Goal: Task Accomplishment & Management: Use online tool/utility

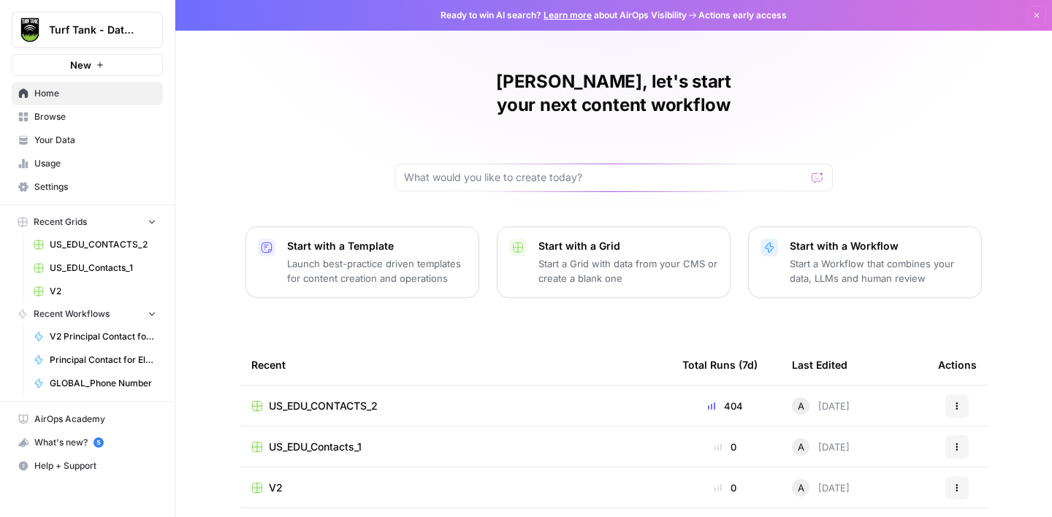
click at [97, 242] on span "US_EDU_CONTACTS_2" at bounding box center [103, 244] width 107 height 13
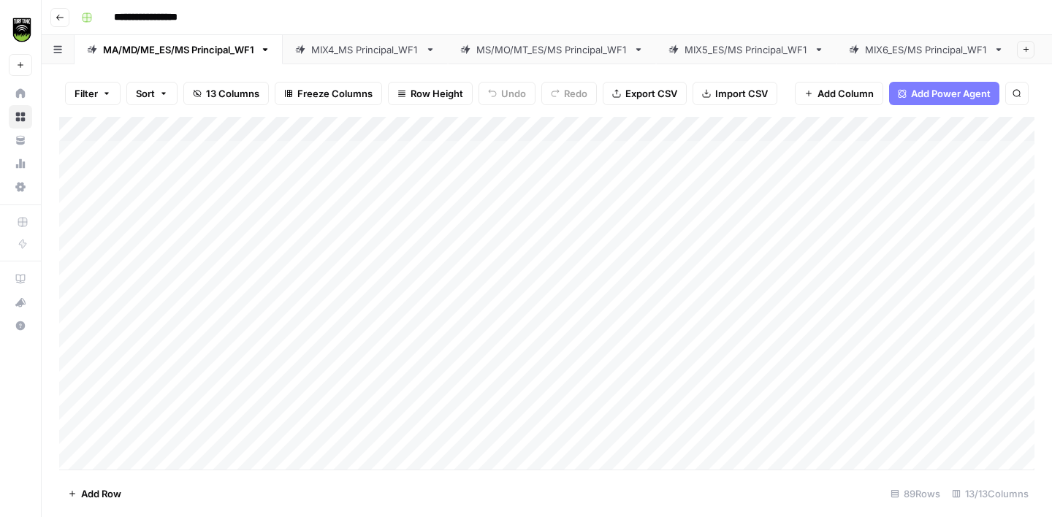
click at [922, 56] on link "MIX6_ES/MS Principal_WF1" at bounding box center [926, 49] width 180 height 29
click at [264, 190] on div "Add Column" at bounding box center [546, 293] width 975 height 353
click at [159, 187] on div "Add Column" at bounding box center [546, 293] width 975 height 353
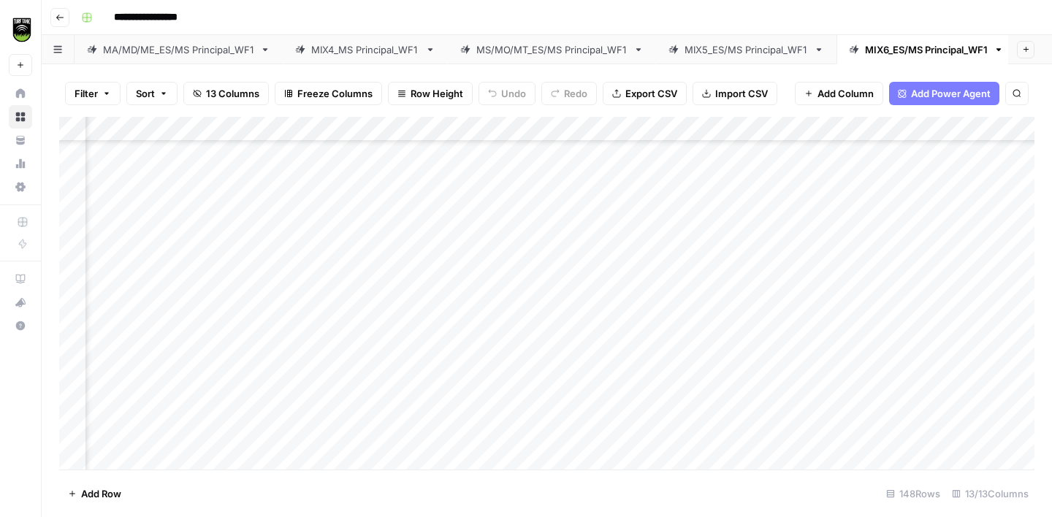
scroll to position [525, 289]
click at [384, 197] on div "Add Column" at bounding box center [546, 293] width 975 height 353
click at [373, 364] on div "Add Column" at bounding box center [546, 293] width 975 height 353
click at [120, 400] on div "Add Column" at bounding box center [546, 293] width 975 height 353
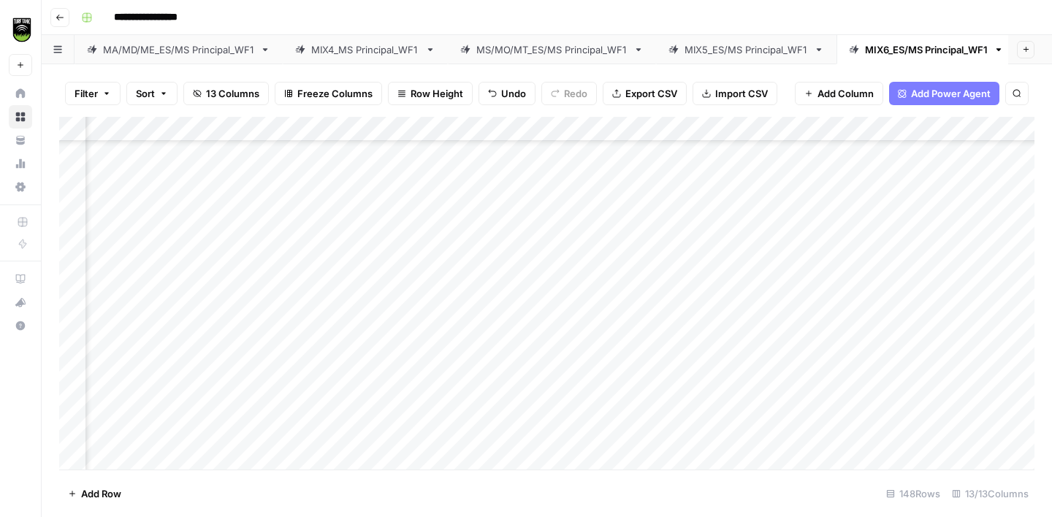
click at [418, 341] on div "Add Column" at bounding box center [546, 293] width 975 height 353
type textarea "**********"
click at [123, 374] on div "Add Column" at bounding box center [546, 293] width 975 height 353
click at [435, 322] on div "Add Column" at bounding box center [546, 293] width 975 height 353
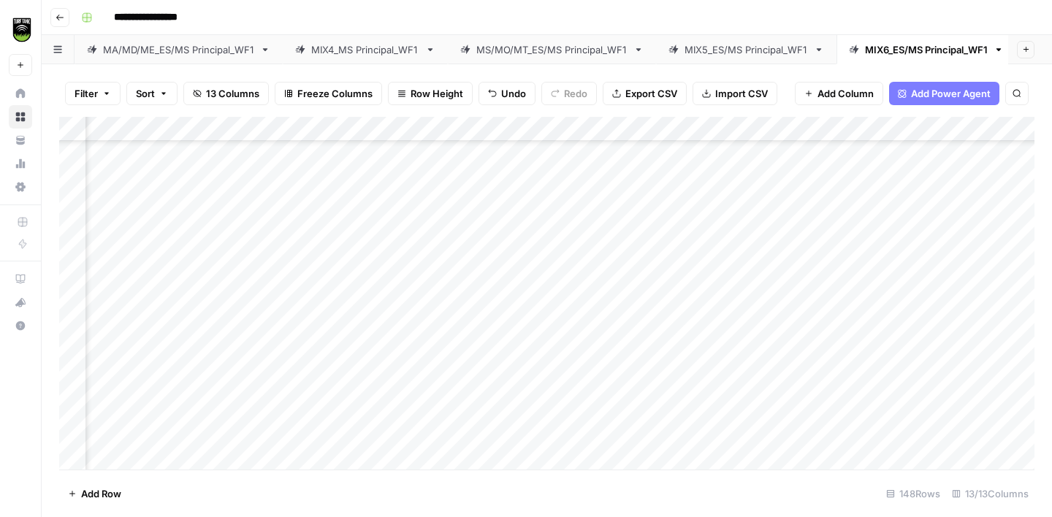
click at [408, 371] on div "Add Column" at bounding box center [546, 293] width 975 height 353
click at [188, 293] on div "Add Column" at bounding box center [546, 293] width 975 height 353
click at [75, 289] on div "Add Column" at bounding box center [546, 293] width 975 height 353
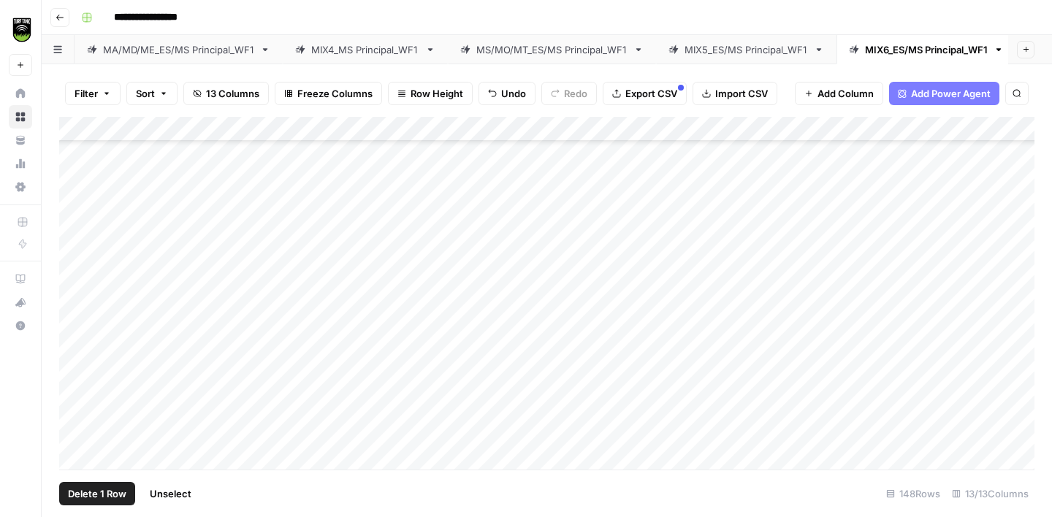
click at [102, 489] on span "Delete 1 Row" at bounding box center [97, 494] width 58 height 15
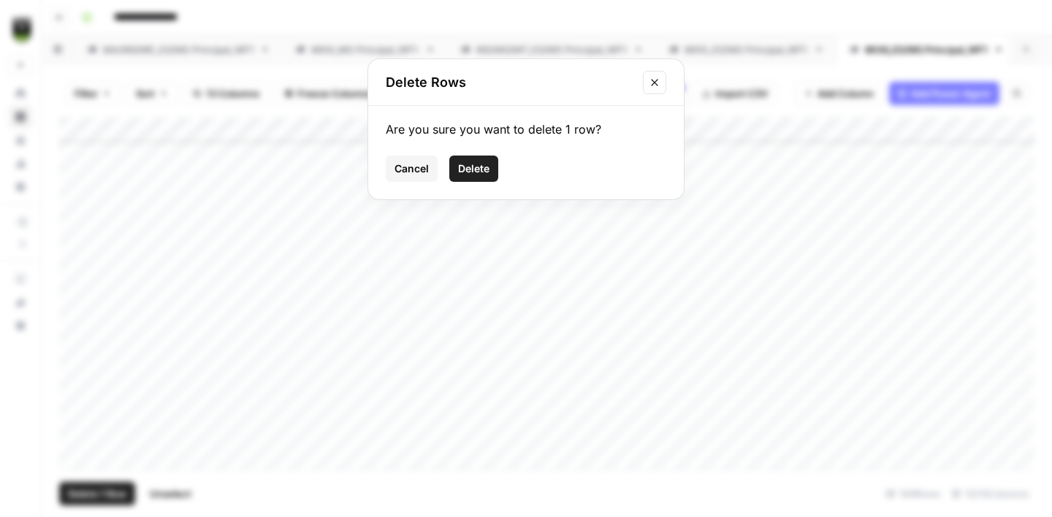
click at [485, 166] on span "Delete" at bounding box center [473, 168] width 31 height 15
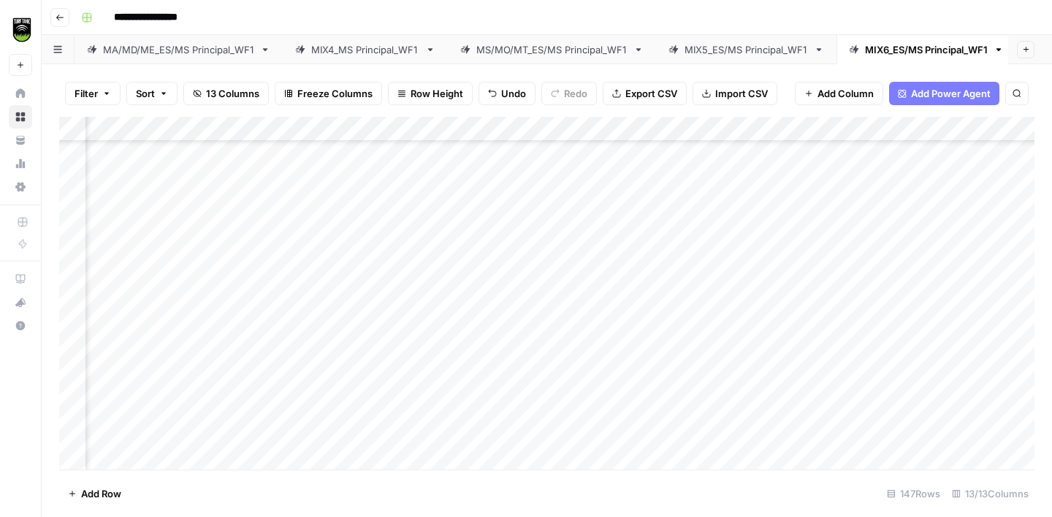
scroll to position [684, 321]
click at [97, 289] on div "Add Column" at bounding box center [546, 293] width 975 height 353
click at [328, 287] on div "Add Column" at bounding box center [546, 293] width 975 height 353
type textarea "*******"
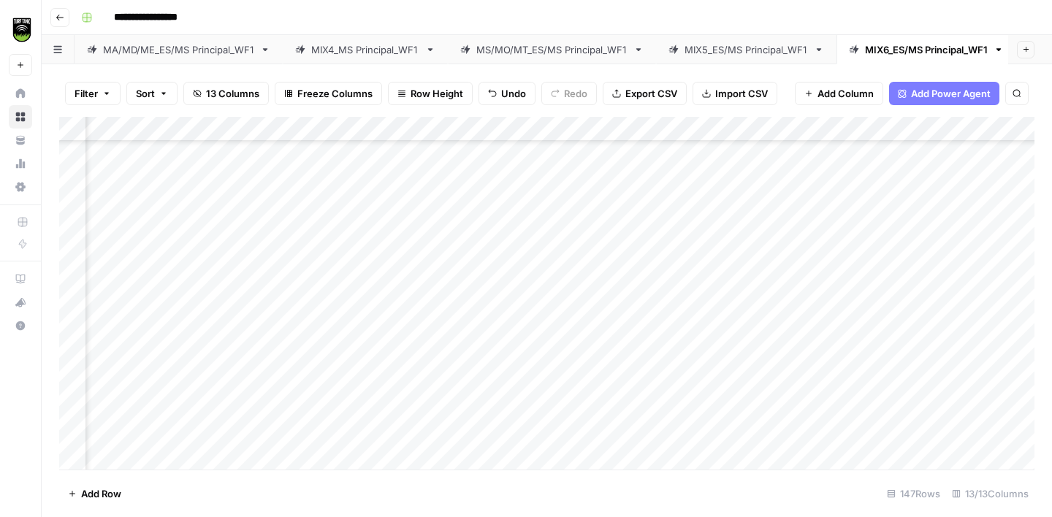
click at [129, 313] on div "Add Column" at bounding box center [546, 293] width 975 height 353
click at [326, 290] on div "Add Column" at bounding box center [546, 293] width 975 height 353
click at [124, 338] on div "Add Column" at bounding box center [546, 293] width 975 height 353
click at [329, 270] on div "Add Column" at bounding box center [546, 293] width 975 height 353
click at [310, 342] on div "Add Column" at bounding box center [546, 293] width 975 height 353
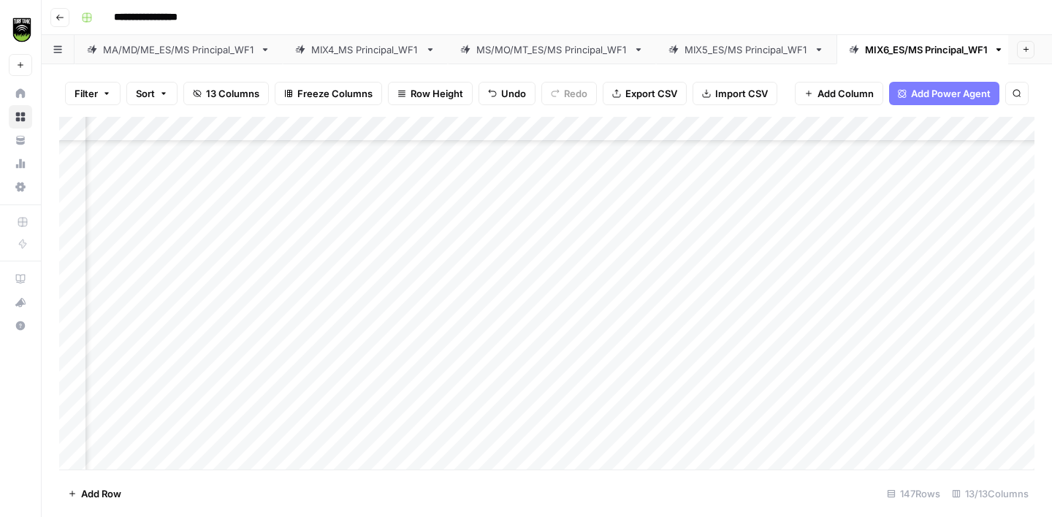
click at [125, 341] on div "Add Column" at bounding box center [546, 293] width 975 height 353
click at [126, 365] on div "Add Column" at bounding box center [546, 293] width 975 height 353
click at [323, 346] on div "Add Column" at bounding box center [546, 293] width 975 height 353
click at [121, 384] on div "Add Column" at bounding box center [546, 293] width 975 height 353
click at [315, 321] on div "Add Column" at bounding box center [546, 293] width 975 height 353
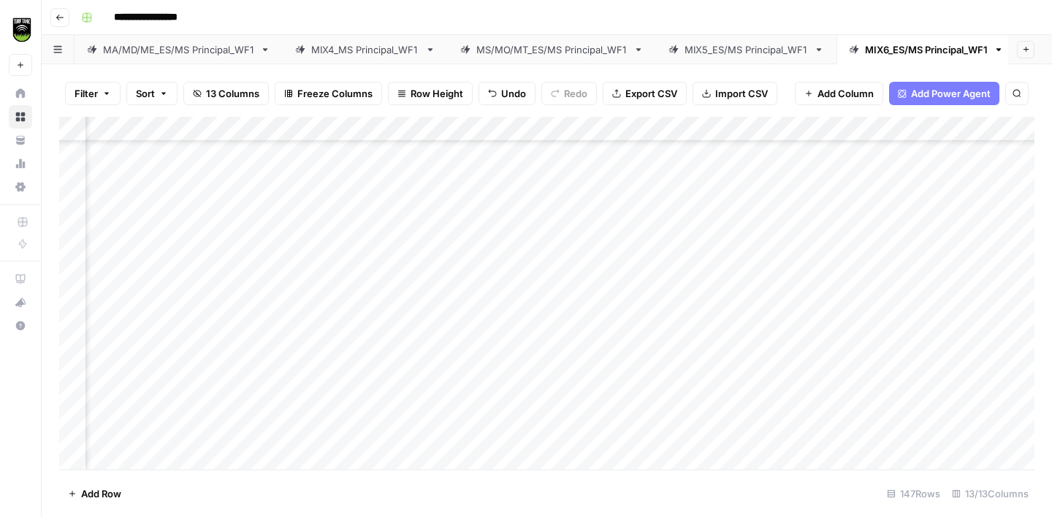
click at [328, 384] on div "Add Column" at bounding box center [546, 293] width 975 height 353
click at [110, 310] on div "Add Column" at bounding box center [546, 293] width 975 height 353
click at [314, 260] on div "Add Column" at bounding box center [546, 293] width 975 height 353
click at [323, 311] on div "Add Column" at bounding box center [546, 293] width 975 height 353
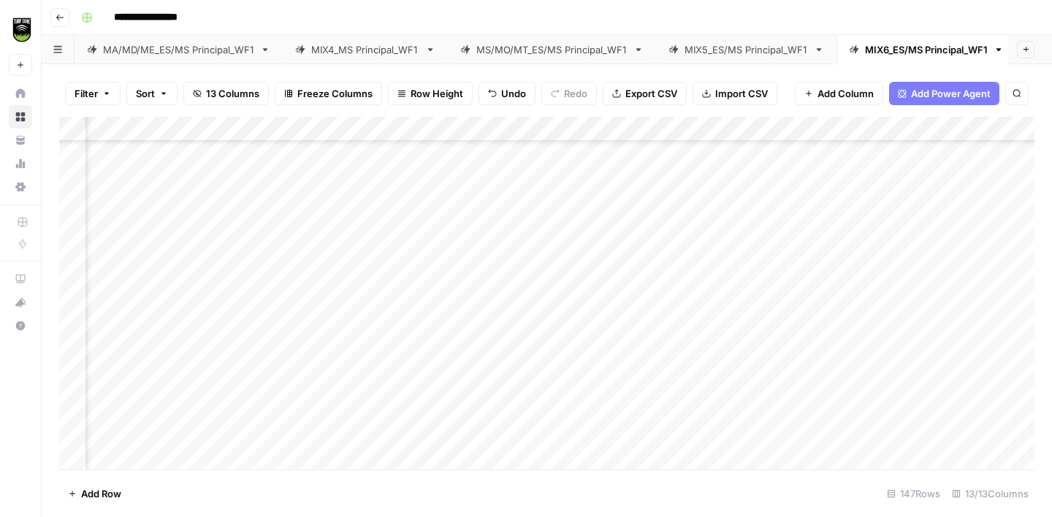
click at [122, 338] on div "Add Column" at bounding box center [546, 293] width 975 height 353
click at [332, 289] on div "Add Column" at bounding box center [546, 293] width 975 height 353
click at [325, 334] on div "Add Column" at bounding box center [546, 293] width 975 height 353
click at [121, 366] on div "Add Column" at bounding box center [546, 293] width 975 height 353
click at [353, 311] on div "Add Column" at bounding box center [546, 293] width 975 height 353
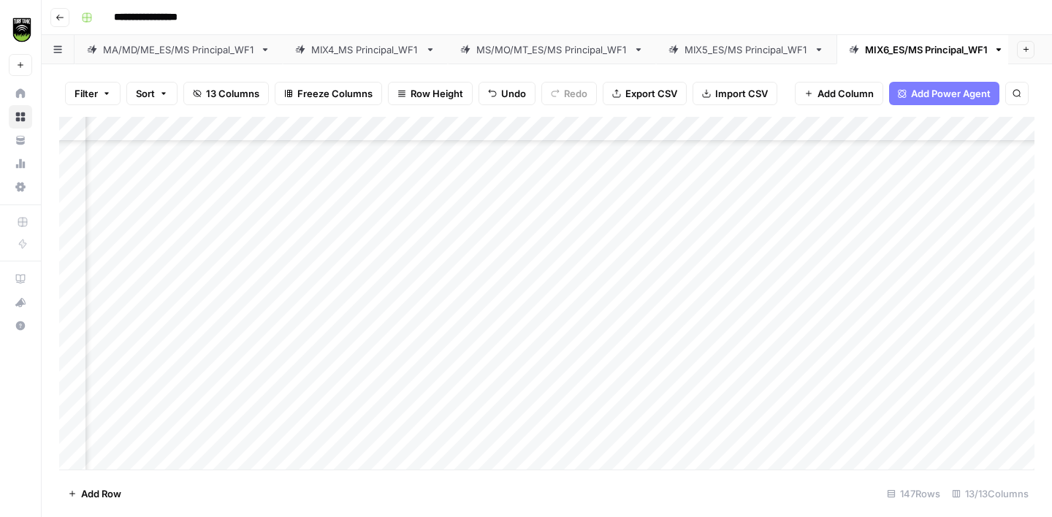
click at [336, 360] on div "Add Column" at bounding box center [546, 293] width 975 height 353
click at [112, 286] on div "Add Column" at bounding box center [546, 293] width 975 height 353
click at [343, 289] on div "Add Column" at bounding box center [546, 293] width 975 height 353
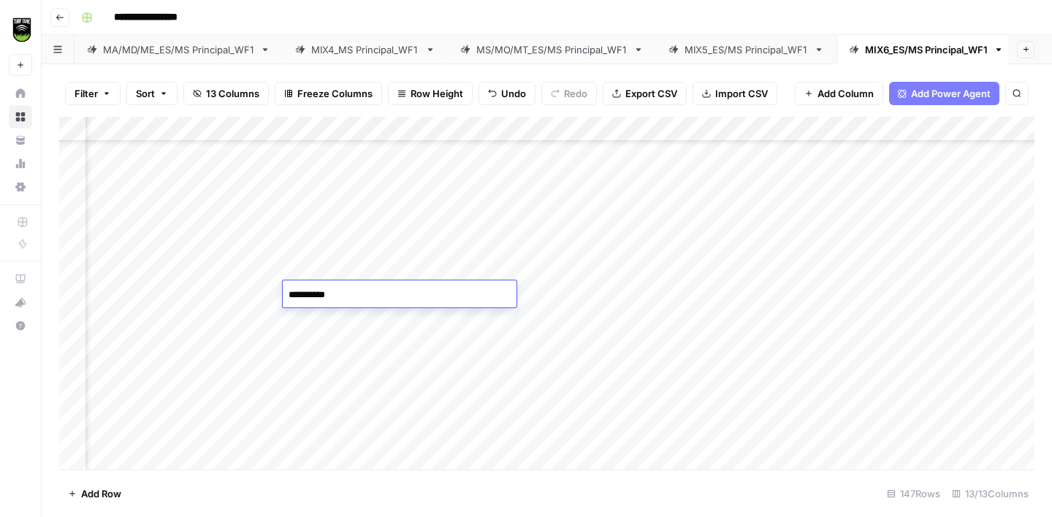
type textarea "**********"
click at [129, 316] on div "Add Column" at bounding box center [546, 293] width 975 height 353
click at [641, 318] on div "Add Column" at bounding box center [546, 293] width 975 height 353
click at [327, 313] on div "Add Column" at bounding box center [546, 293] width 975 height 353
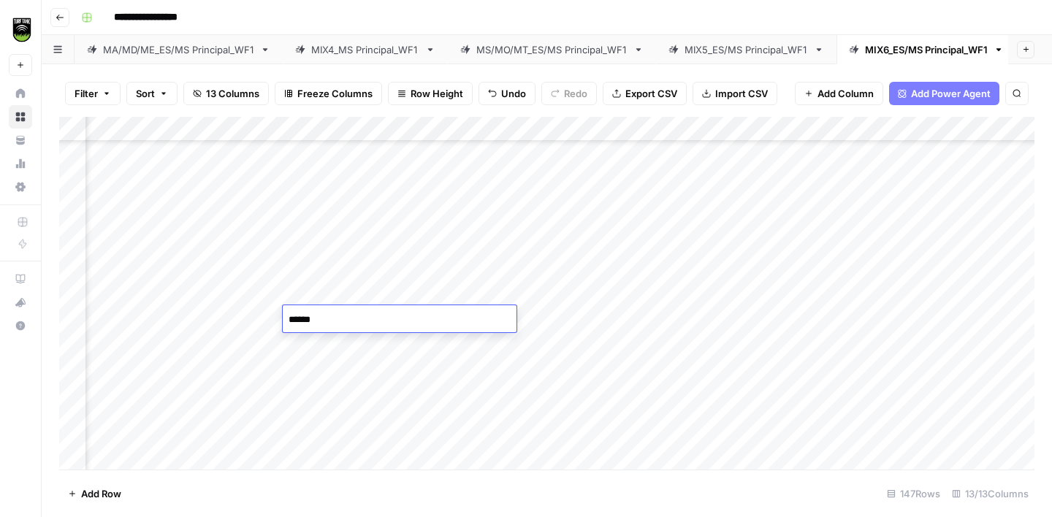
type textarea "*******"
click at [114, 349] on div "Add Column" at bounding box center [546, 293] width 975 height 353
click at [328, 318] on div "Add Column" at bounding box center [546, 293] width 975 height 353
click at [123, 370] on div "Add Column" at bounding box center [546, 293] width 975 height 353
click at [316, 348] on div "Add Column" at bounding box center [546, 293] width 975 height 353
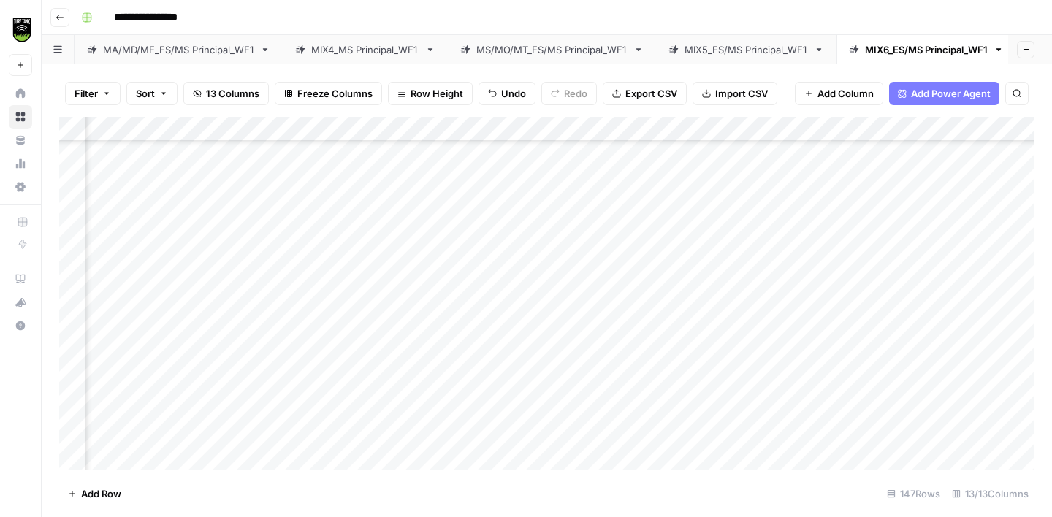
scroll to position [937, 321]
click at [117, 333] on div "Add Column" at bounding box center [546, 293] width 975 height 353
click at [340, 311] on div "Add Column" at bounding box center [546, 293] width 975 height 353
click at [126, 357] on div "Add Column" at bounding box center [546, 293] width 975 height 353
click at [338, 335] on div "Add Column" at bounding box center [546, 293] width 975 height 353
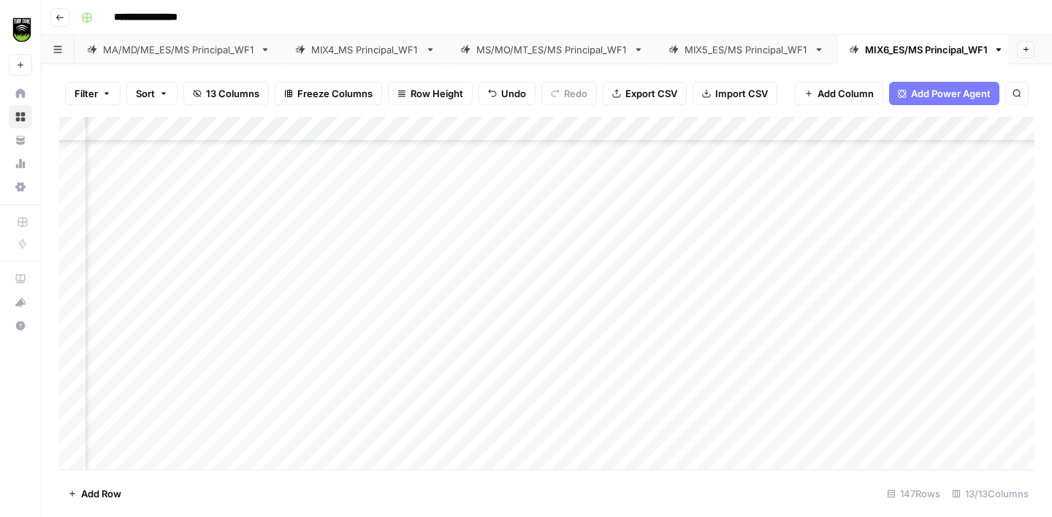
click at [118, 378] on div "Add Column" at bounding box center [546, 293] width 975 height 353
click at [313, 381] on div "Add Column" at bounding box center [546, 293] width 975 height 353
type textarea "**********"
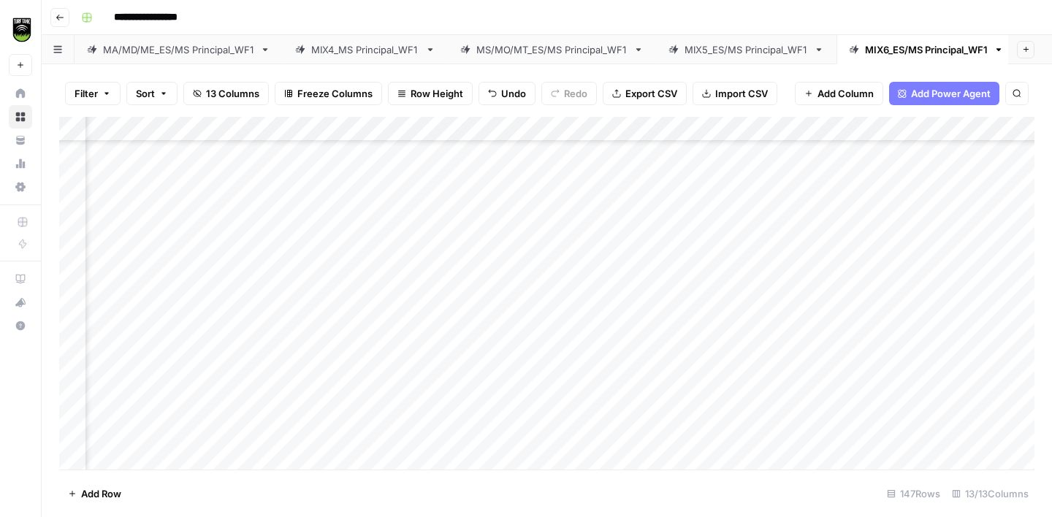
click at [117, 335] on div "Add Column" at bounding box center [546, 293] width 975 height 353
click at [329, 288] on div "Add Column" at bounding box center [546, 293] width 975 height 353
click at [333, 335] on div "Add Column" at bounding box center [546, 293] width 975 height 353
click at [121, 367] on div "Add Column" at bounding box center [546, 293] width 975 height 353
click at [321, 339] on div "Add Column" at bounding box center [546, 293] width 975 height 353
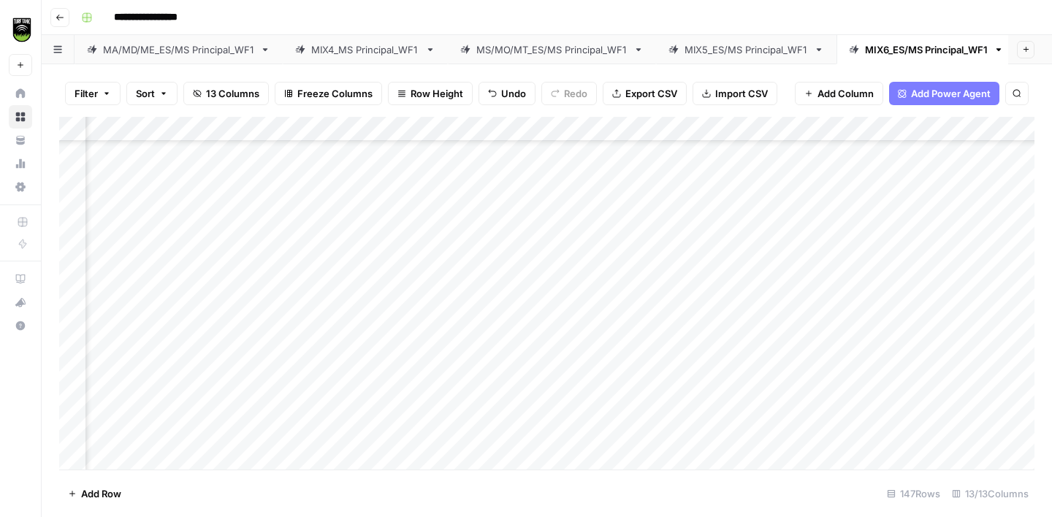
click at [119, 386] on div "Add Column" at bounding box center [546, 293] width 975 height 353
click at [327, 387] on div "Add Column" at bounding box center [546, 293] width 975 height 353
type textarea "**********"
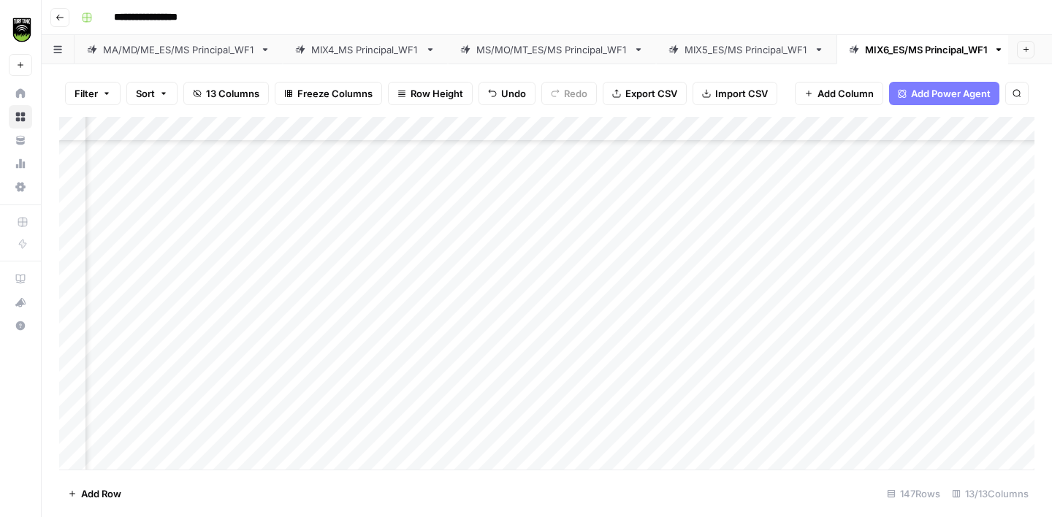
click at [123, 321] on div "Add Column" at bounding box center [546, 293] width 975 height 353
click at [317, 316] on div "Add Column" at bounding box center [546, 293] width 975 height 353
type textarea "**********"
click at [121, 347] on div "Add Column" at bounding box center [546, 293] width 975 height 353
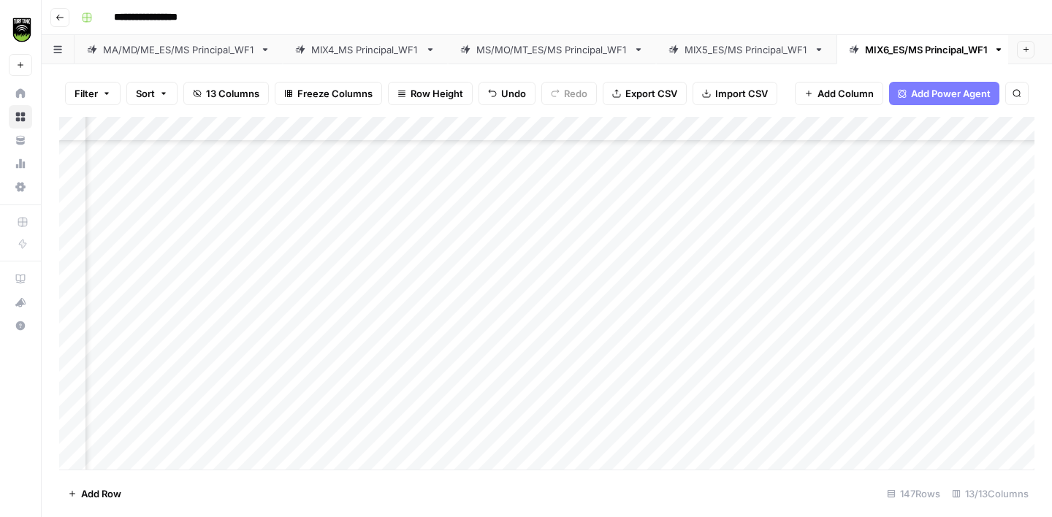
click at [324, 267] on div "Add Column" at bounding box center [546, 293] width 975 height 353
click at [329, 343] on div "Add Column" at bounding box center [546, 293] width 975 height 353
click at [121, 305] on div "Add Column" at bounding box center [546, 293] width 975 height 353
click at [324, 289] on div "Add Column" at bounding box center [546, 293] width 975 height 353
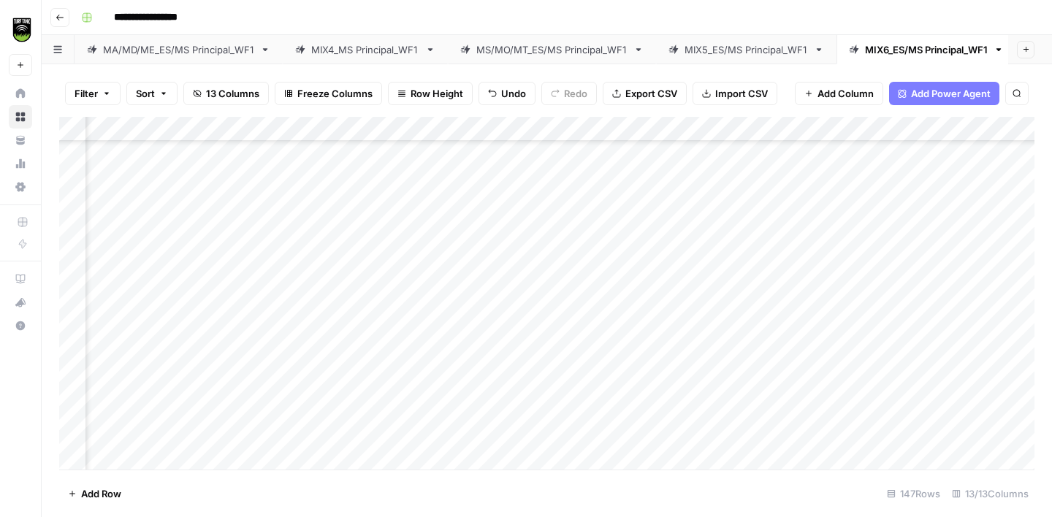
click at [123, 333] on div "Add Column" at bounding box center [546, 293] width 975 height 353
click at [337, 316] on div "Add Column" at bounding box center [546, 293] width 975 height 353
click at [107, 357] on div "Add Column" at bounding box center [546, 293] width 975 height 353
click at [349, 334] on div "Add Column" at bounding box center [546, 293] width 975 height 353
click at [123, 380] on div "Add Column" at bounding box center [546, 293] width 975 height 353
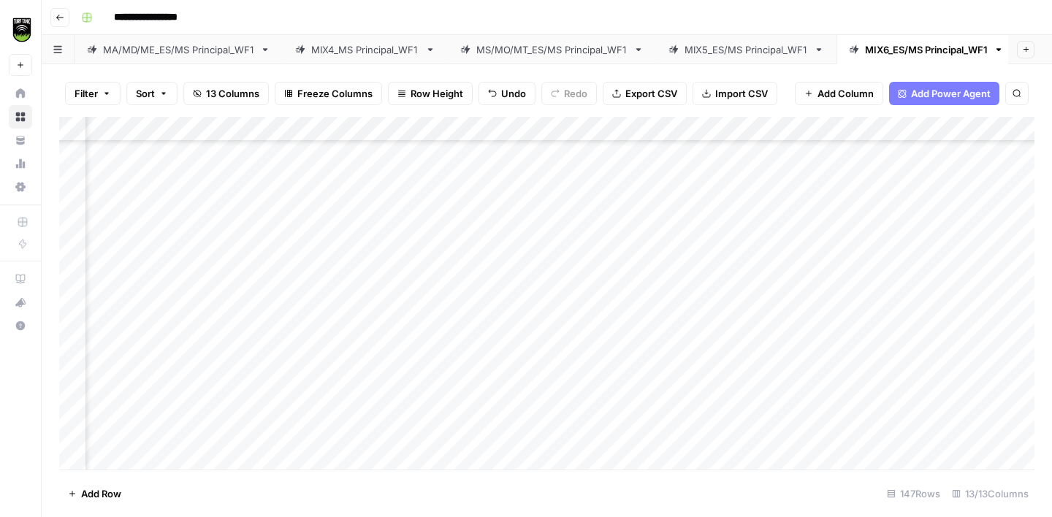
scroll to position [1187, 321]
click at [324, 333] on div "Add Column" at bounding box center [546, 293] width 975 height 353
click at [125, 382] on div "Add Column" at bounding box center [546, 293] width 975 height 353
click at [349, 251] on div "Add Column" at bounding box center [546, 293] width 975 height 353
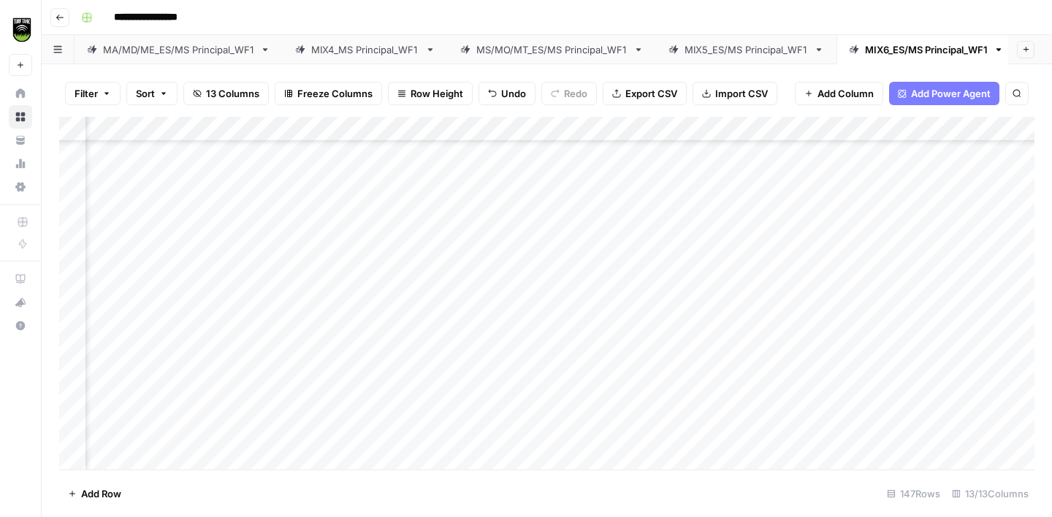
scroll to position [1205, 321]
click at [336, 363] on div "Add Column" at bounding box center [546, 293] width 975 height 353
click at [121, 332] on div "Add Column" at bounding box center [546, 293] width 975 height 353
click at [337, 325] on div "Add Column" at bounding box center [546, 293] width 975 height 353
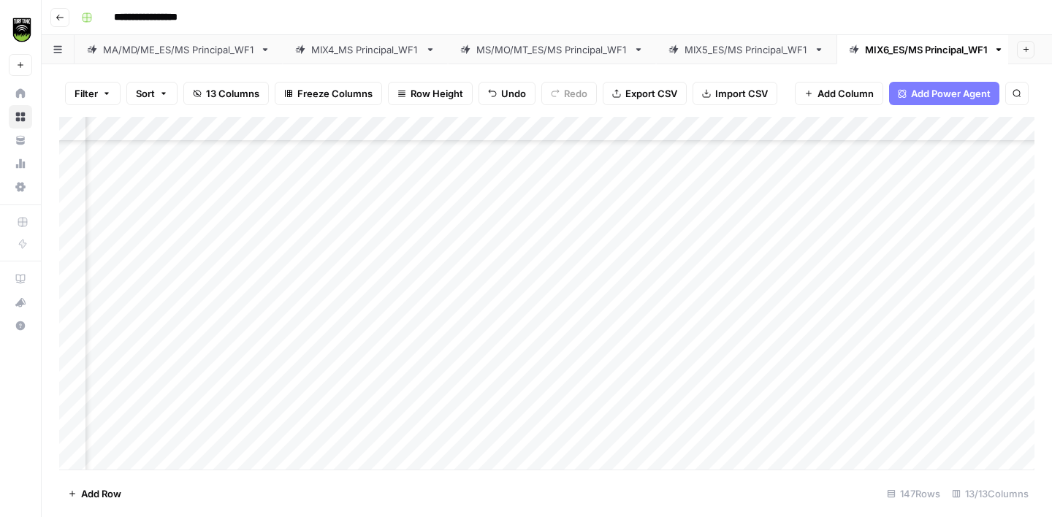
click at [337, 325] on div "Add Column" at bounding box center [546, 293] width 975 height 353
type textarea "**********"
click at [160, 354] on div "Add Column" at bounding box center [546, 293] width 975 height 353
click at [386, 351] on div "Add Column" at bounding box center [546, 293] width 975 height 353
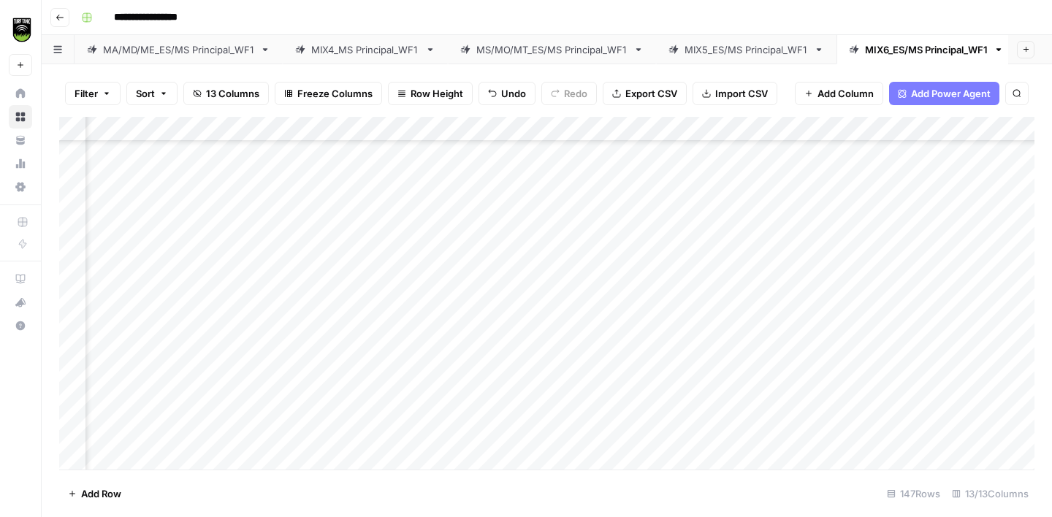
click at [386, 351] on div "Add Column" at bounding box center [546, 293] width 975 height 353
type textarea "*******"
click at [131, 317] on div "Add Column" at bounding box center [546, 293] width 975 height 353
click at [335, 291] on div "Add Column" at bounding box center [546, 293] width 975 height 353
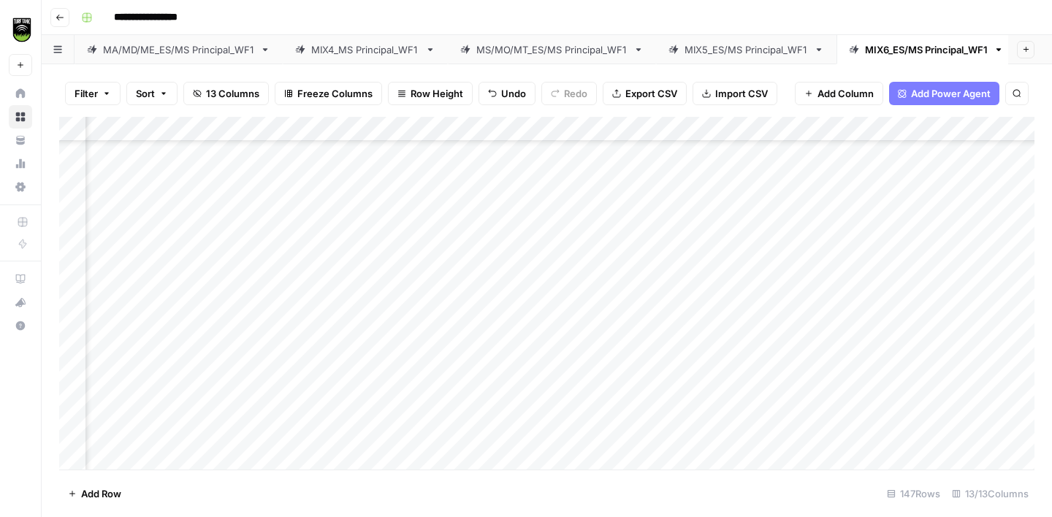
click at [138, 344] on div "Add Column" at bounding box center [546, 293] width 975 height 353
click at [351, 324] on div "Add Column" at bounding box center [546, 293] width 975 height 353
click at [140, 373] on div "Add Column" at bounding box center [546, 293] width 975 height 353
click at [347, 345] on div "Add Column" at bounding box center [546, 293] width 975 height 353
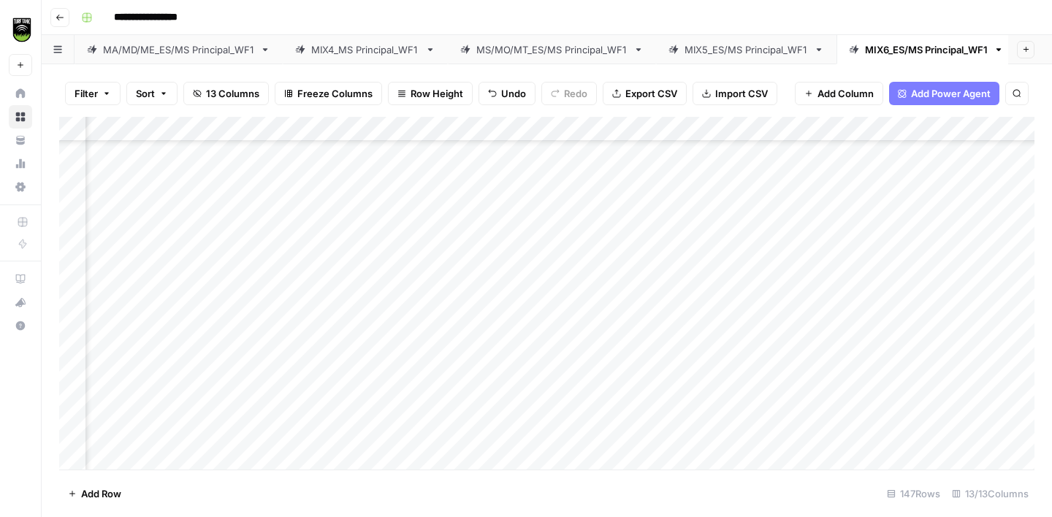
click at [152, 344] on div "Add Column" at bounding box center [546, 293] width 975 height 353
click at [362, 294] on div "Add Column" at bounding box center [546, 293] width 975 height 353
click at [354, 341] on div "Add Column" at bounding box center [546, 293] width 975 height 353
click at [147, 368] on div "Add Column" at bounding box center [546, 293] width 975 height 353
click at [337, 346] on div "Add Column" at bounding box center [546, 293] width 975 height 353
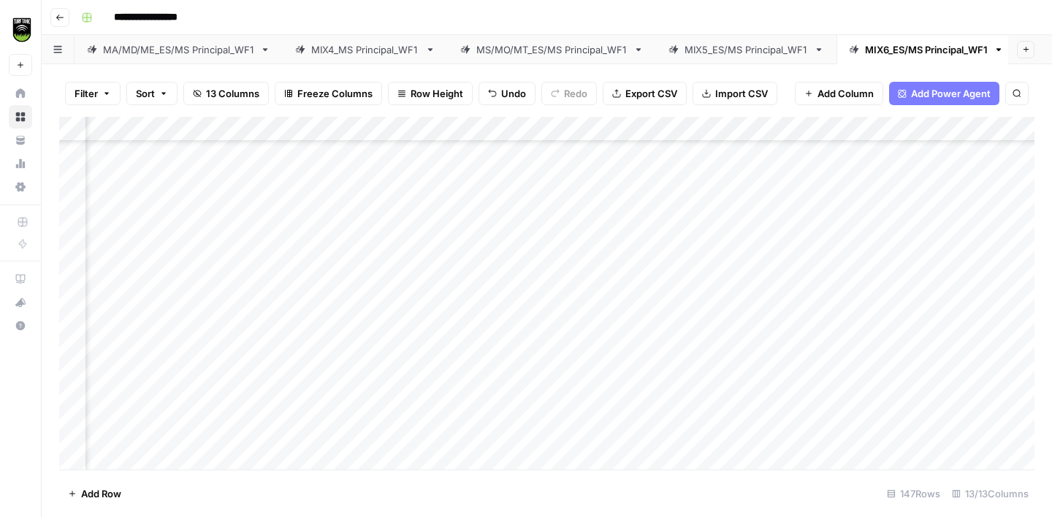
click at [134, 384] on div "Add Column" at bounding box center [546, 293] width 975 height 353
click at [372, 369] on div "Add Column" at bounding box center [546, 293] width 975 height 353
click at [151, 295] on div "Add Column" at bounding box center [546, 293] width 975 height 353
click at [343, 248] on div "Add Column" at bounding box center [546, 293] width 975 height 353
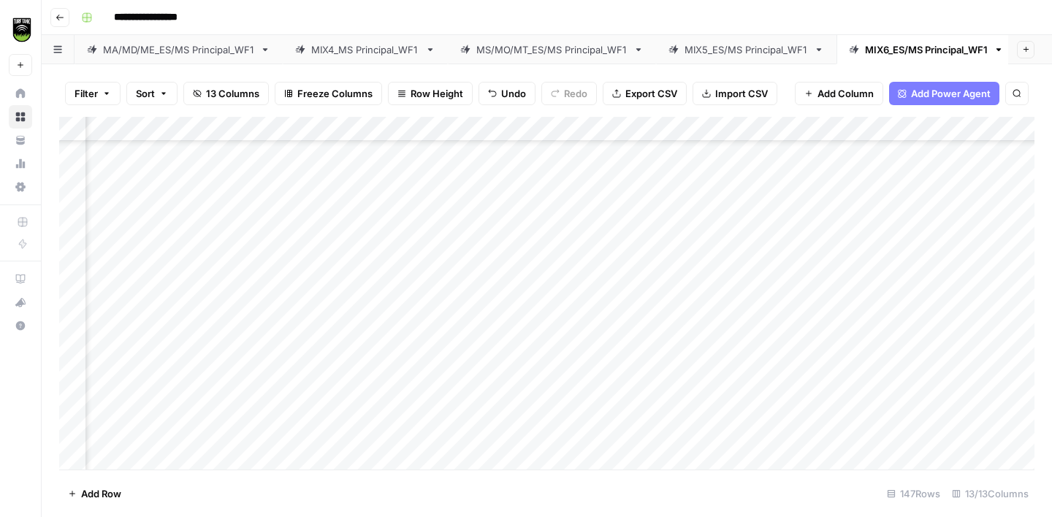
click at [356, 298] on div "Add Column" at bounding box center [546, 293] width 975 height 353
click at [126, 321] on div "Add Column" at bounding box center [546, 293] width 975 height 353
click at [382, 315] on div "Add Column" at bounding box center [546, 293] width 975 height 353
type textarea "**********"
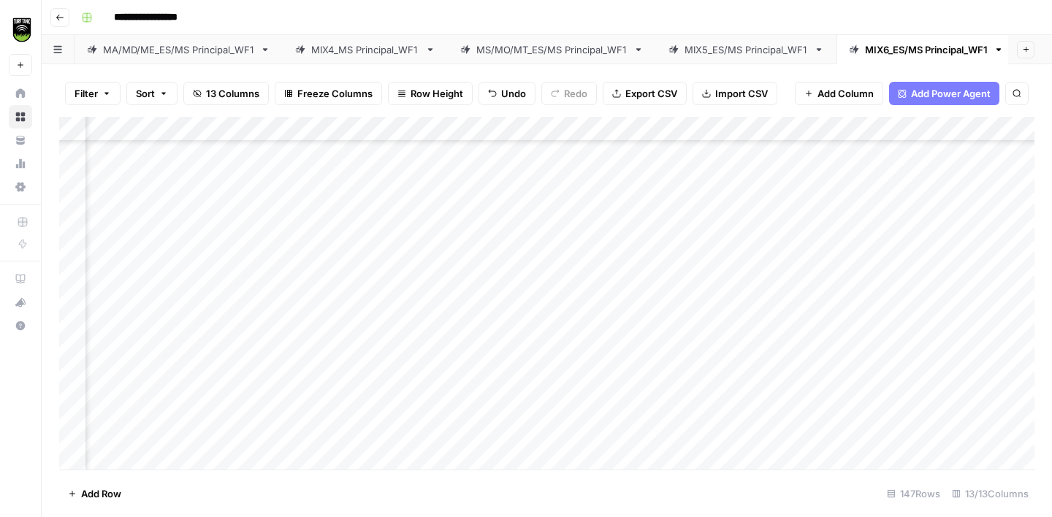
click at [134, 343] on div "Add Column" at bounding box center [546, 293] width 975 height 353
click at [337, 302] on div "Add Column" at bounding box center [546, 293] width 975 height 353
click at [348, 341] on div "Add Column" at bounding box center [546, 293] width 975 height 353
click at [140, 372] on div "Add Column" at bounding box center [546, 293] width 975 height 353
click at [329, 350] on div "Add Column" at bounding box center [546, 293] width 975 height 353
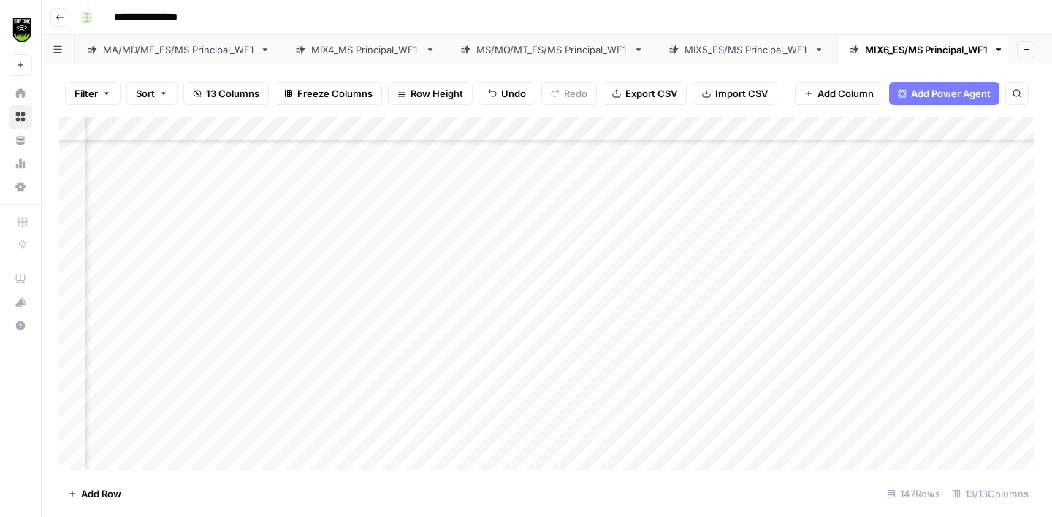
scroll to position [1651, 298]
click at [135, 292] on div "Add Column" at bounding box center [546, 293] width 975 height 353
click at [353, 270] on div "Add Column" at bounding box center [546, 293] width 975 height 353
click at [104, 317] on div "Add Column" at bounding box center [546, 293] width 975 height 353
click at [347, 294] on div "Add Column" at bounding box center [546, 293] width 975 height 353
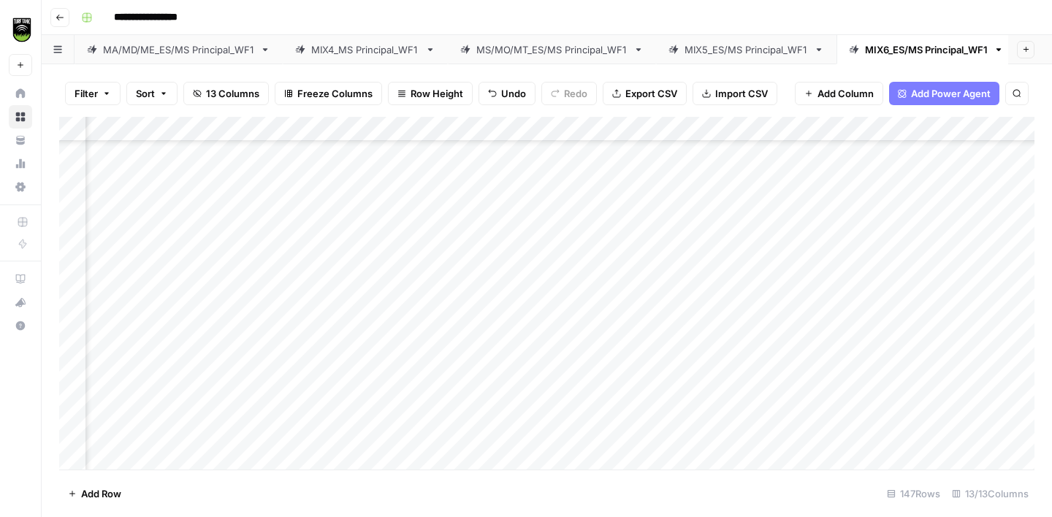
click at [136, 338] on div "Add Column" at bounding box center [546, 293] width 975 height 353
click at [357, 316] on div "Add Column" at bounding box center [546, 293] width 975 height 353
click at [143, 198] on div "Add Column" at bounding box center [546, 293] width 975 height 353
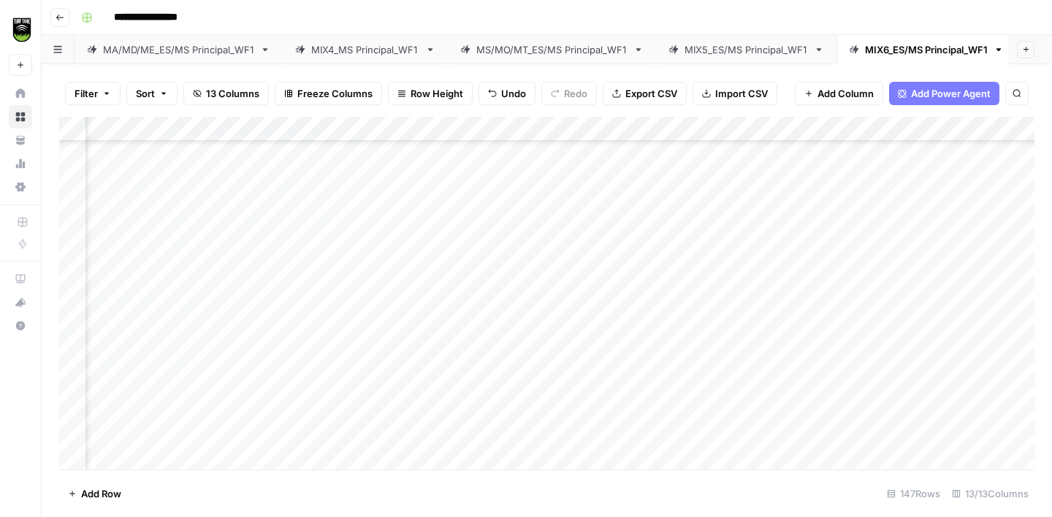
click at [346, 189] on div "Add Column" at bounding box center [546, 293] width 975 height 353
click at [126, 265] on div "Add Column" at bounding box center [546, 293] width 975 height 353
click at [370, 234] on div "Add Column" at bounding box center [546, 293] width 975 height 353
click at [121, 286] on div "Add Column" at bounding box center [546, 293] width 975 height 353
click at [328, 267] on div "Add Column" at bounding box center [546, 293] width 975 height 353
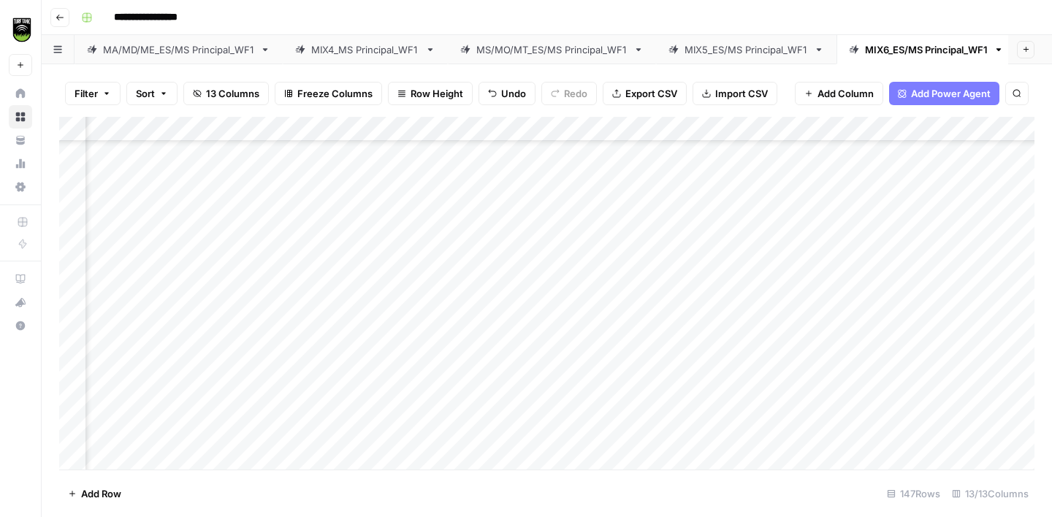
click at [126, 305] on div "Add Column" at bounding box center [546, 293] width 975 height 353
click at [329, 282] on div "Add Column" at bounding box center [546, 293] width 975 height 353
click at [137, 334] on div "Add Column" at bounding box center [546, 293] width 975 height 353
click at [340, 307] on div "Add Column" at bounding box center [546, 293] width 975 height 353
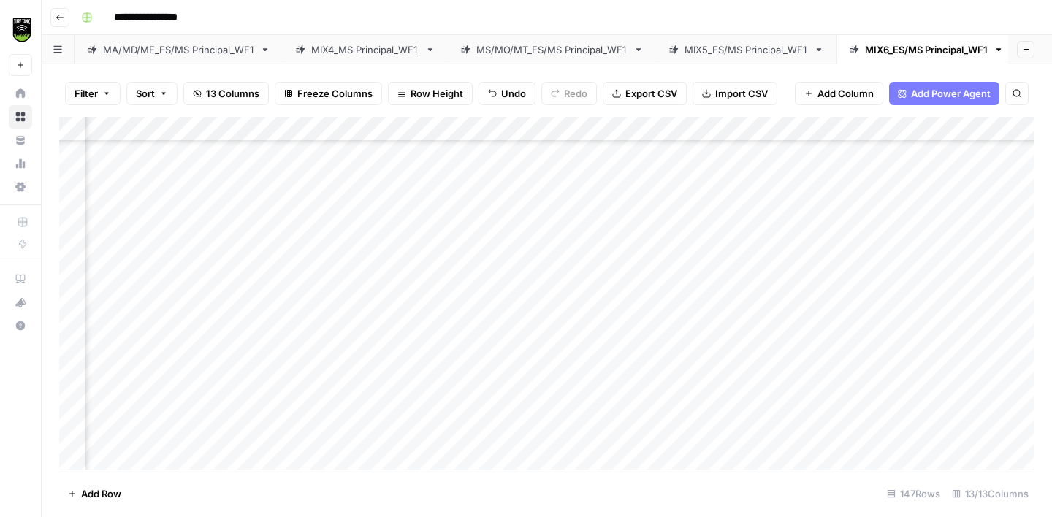
click at [141, 230] on div "Add Column" at bounding box center [546, 293] width 975 height 353
click at [343, 201] on div "Add Column" at bounding box center [546, 293] width 975 height 353
click at [137, 250] on div "Add Column" at bounding box center [546, 293] width 975 height 353
click at [365, 230] on div "Add Column" at bounding box center [546, 293] width 975 height 353
click at [130, 275] on div "Add Column" at bounding box center [546, 293] width 975 height 353
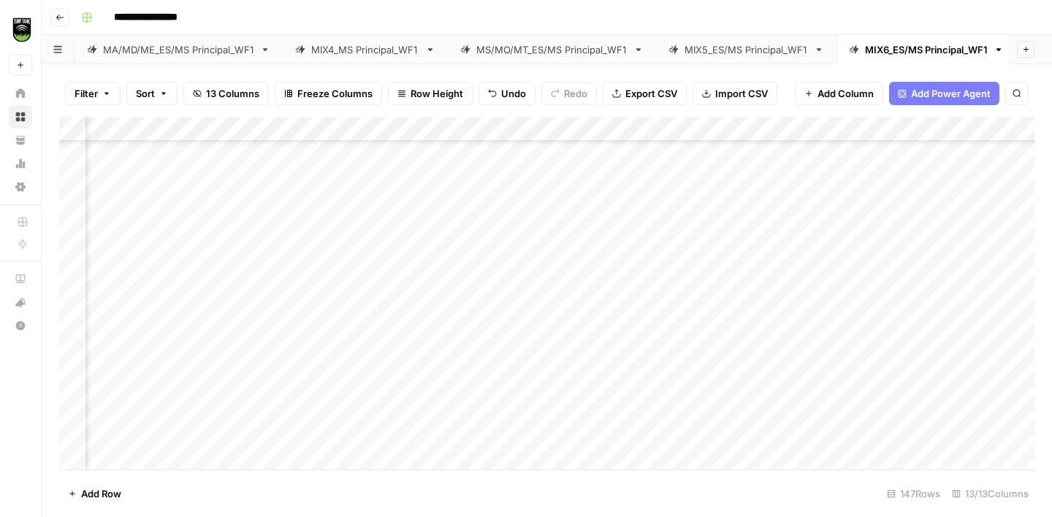
click at [348, 273] on div "Add Column" at bounding box center [546, 293] width 975 height 353
click at [348, 274] on div "Add Column" at bounding box center [546, 293] width 975 height 353
type textarea "**********"
click at [115, 301] on div "Add Column" at bounding box center [546, 293] width 975 height 353
click at [356, 248] on div "Add Column" at bounding box center [546, 293] width 975 height 353
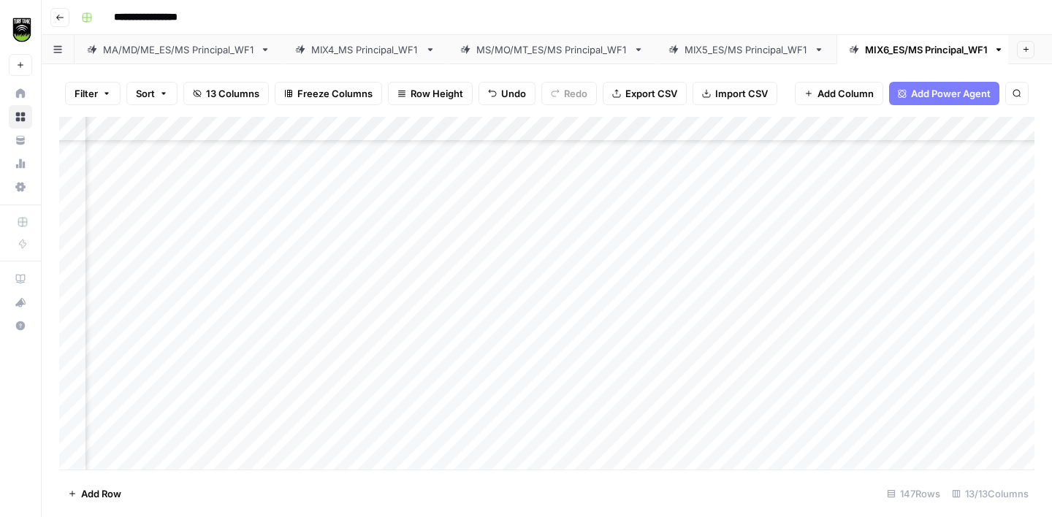
click at [355, 300] on div "Add Column" at bounding box center [546, 293] width 975 height 353
click at [129, 329] on div "Add Column" at bounding box center [546, 293] width 975 height 353
click at [354, 296] on div "Add Column" at bounding box center [546, 293] width 975 height 353
click at [126, 351] on div "Add Column" at bounding box center [546, 293] width 975 height 353
click at [327, 343] on div "Add Column" at bounding box center [546, 293] width 975 height 353
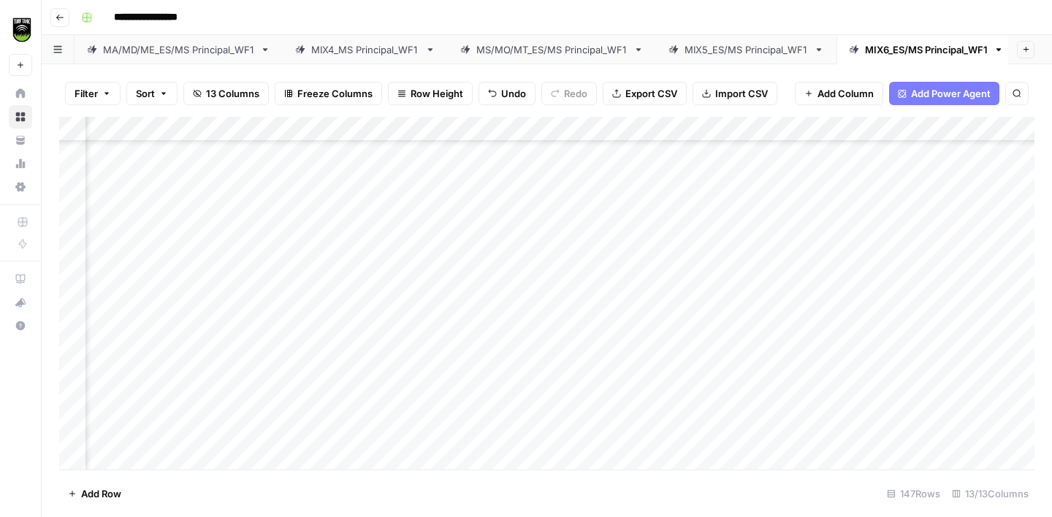
click at [327, 343] on div "Add Column" at bounding box center [546, 293] width 975 height 353
type textarea "**********"
click at [115, 256] on div "Add Column" at bounding box center [546, 293] width 975 height 353
click at [759, 250] on div "Add Column" at bounding box center [546, 293] width 975 height 353
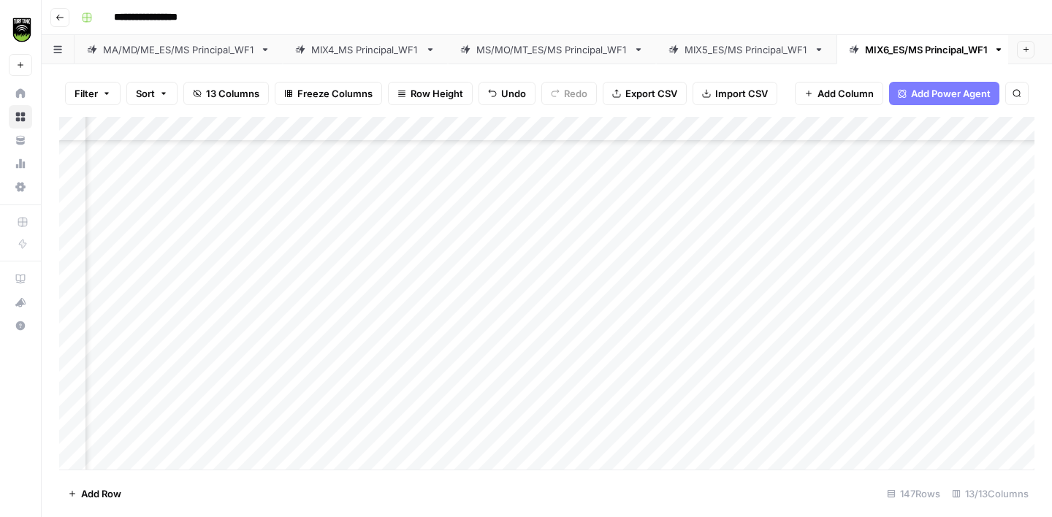
click at [351, 256] on div "Add Column" at bounding box center [546, 293] width 975 height 353
type textarea "**********"
click at [121, 282] on div "Add Column" at bounding box center [546, 293] width 975 height 353
click at [346, 207] on div "Add Column" at bounding box center [546, 293] width 975 height 353
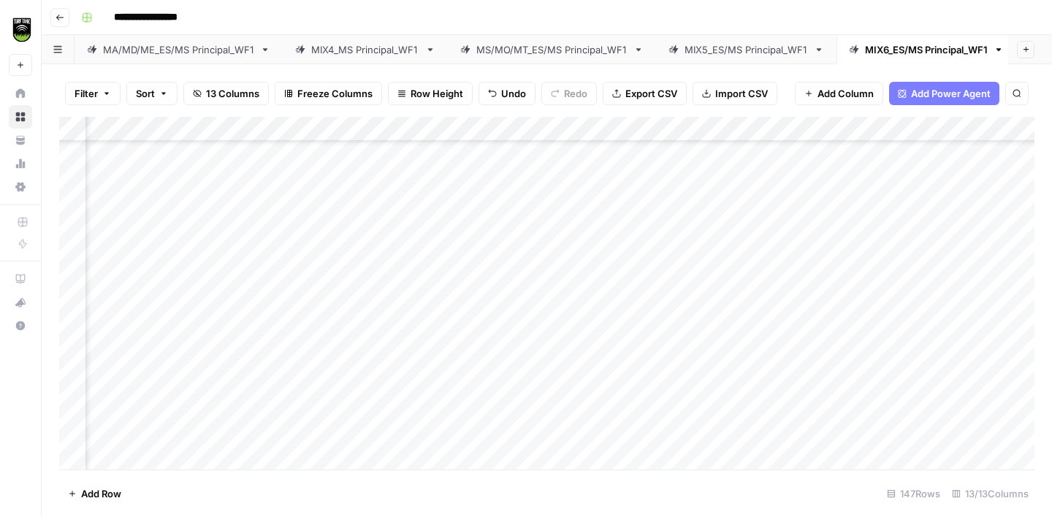
click at [354, 286] on div "Add Column" at bounding box center [546, 293] width 975 height 353
click at [136, 300] on div "Add Column" at bounding box center [546, 293] width 975 height 353
click at [343, 285] on div "Add Column" at bounding box center [546, 293] width 975 height 353
click at [123, 329] on div "Add Column" at bounding box center [546, 293] width 975 height 353
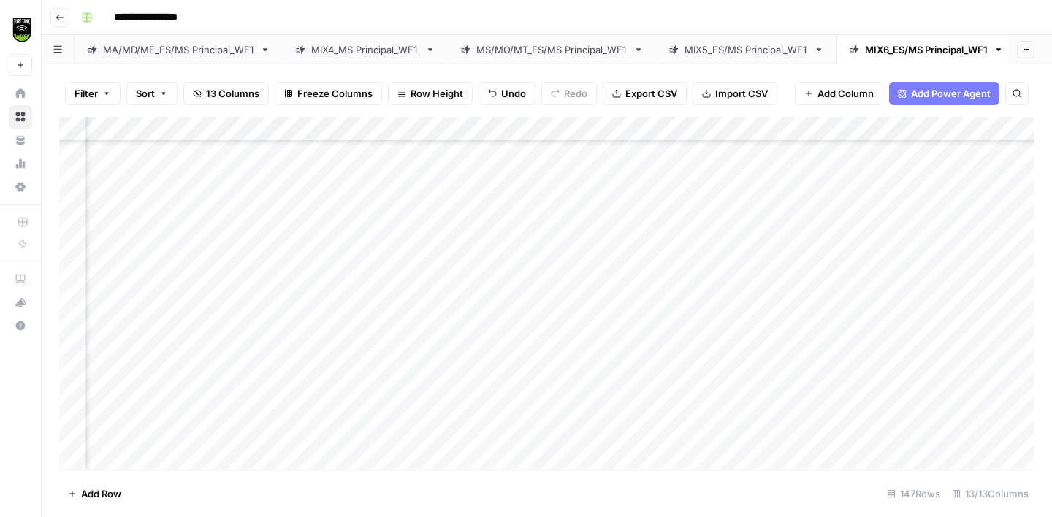
click at [355, 261] on div "Add Column" at bounding box center [546, 293] width 975 height 353
click at [338, 253] on div "Add Column" at bounding box center [546, 293] width 975 height 353
click at [123, 307] on div "Add Column" at bounding box center [546, 293] width 975 height 353
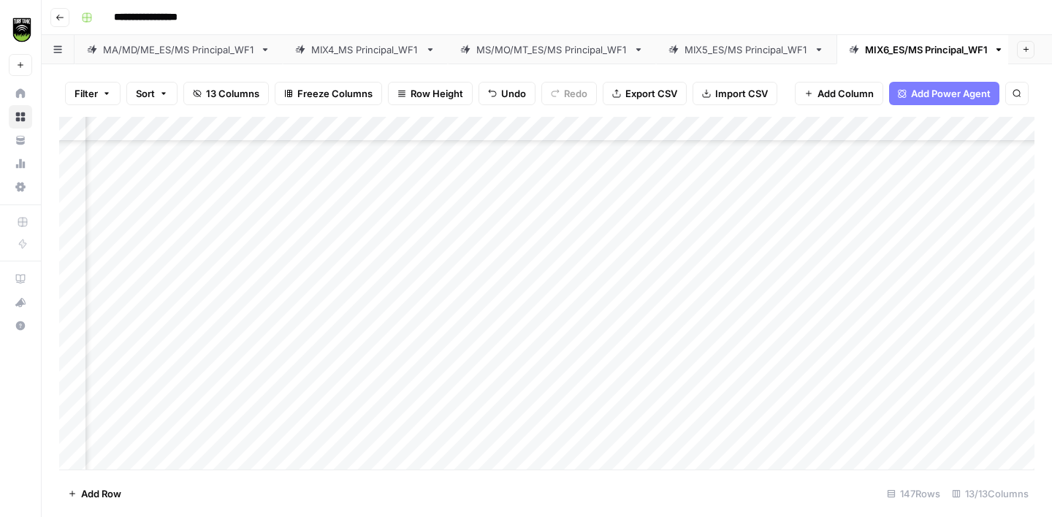
click at [356, 278] on div "Add Column" at bounding box center [546, 293] width 975 height 353
type textarea "**********"
click at [121, 315] on div "Add Column" at bounding box center [546, 293] width 975 height 353
click at [333, 296] on div "Add Column" at bounding box center [546, 293] width 975 height 353
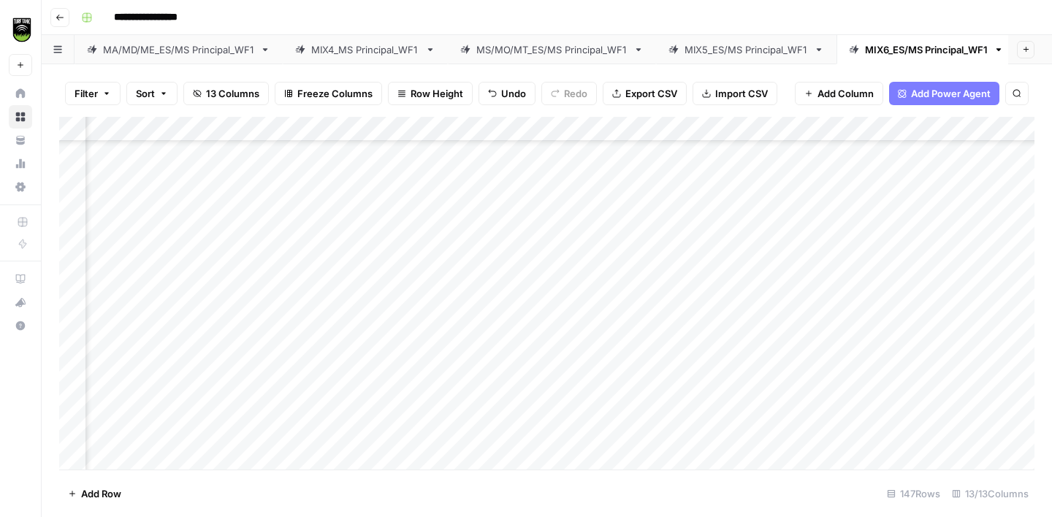
click at [333, 296] on div "Add Column" at bounding box center [546, 293] width 975 height 353
type textarea "*******"
click at [137, 301] on div "Add Column" at bounding box center [546, 293] width 975 height 353
click at [324, 276] on div "Add Column" at bounding box center [546, 293] width 975 height 353
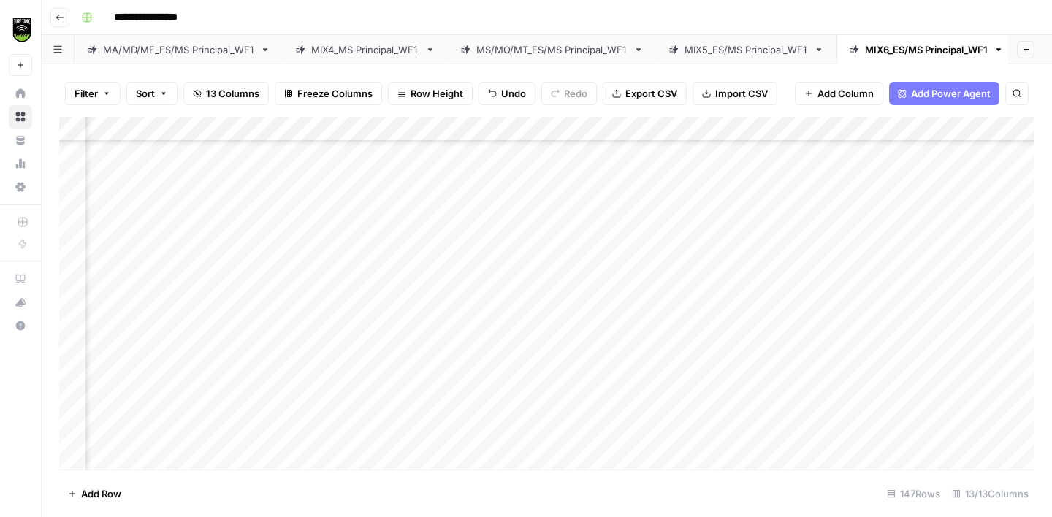
click at [123, 316] on div "Add Column" at bounding box center [546, 293] width 975 height 353
click at [331, 250] on div "Add Column" at bounding box center [546, 293] width 975 height 353
click at [332, 327] on div "Add Column" at bounding box center [546, 293] width 975 height 353
click at [123, 352] on div "Add Column" at bounding box center [546, 293] width 975 height 353
click at [348, 297] on div "Add Column" at bounding box center [546, 293] width 975 height 353
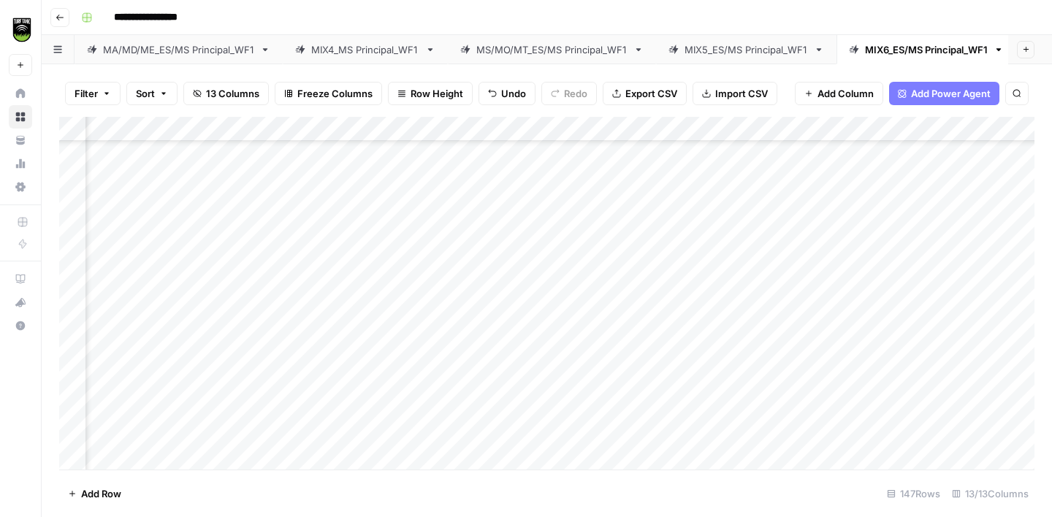
click at [345, 349] on div "Add Column" at bounding box center [546, 293] width 975 height 353
type textarea "**********"
click at [127, 376] on div "Add Column" at bounding box center [546, 293] width 975 height 353
click at [347, 296] on div "Add Column" at bounding box center [546, 293] width 975 height 353
click at [351, 367] on div "Add Column" at bounding box center [546, 293] width 975 height 353
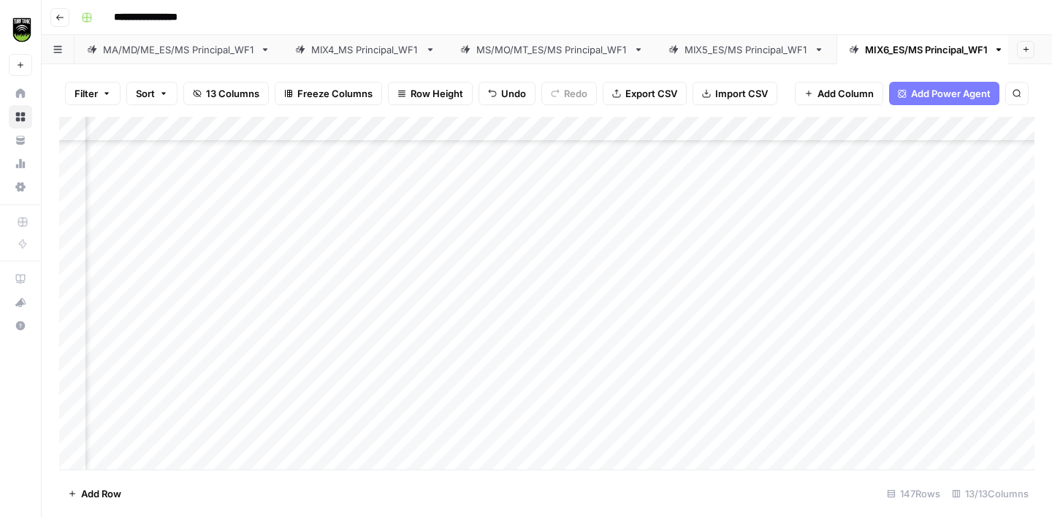
scroll to position [2225, 313]
click at [132, 339] on div "Add Column" at bounding box center [546, 293] width 975 height 353
click at [330, 316] on div "Add Column" at bounding box center [546, 293] width 975 height 353
click at [119, 365] on div "Add Column" at bounding box center [546, 293] width 975 height 353
click at [318, 366] on div "Add Column" at bounding box center [546, 293] width 975 height 353
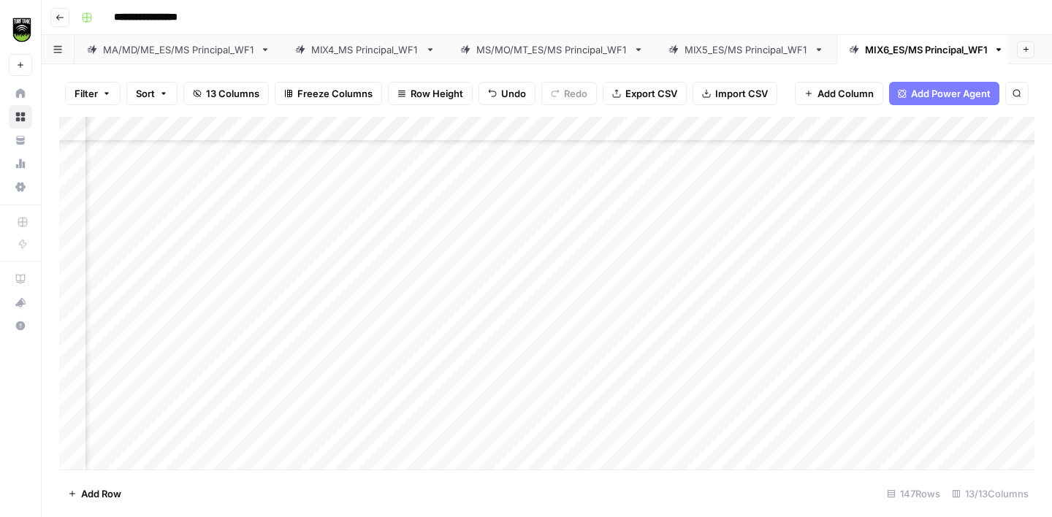
click at [318, 366] on div "Add Column" at bounding box center [546, 293] width 975 height 353
type textarea "**********"
click at [118, 321] on div "Add Column" at bounding box center [546, 293] width 975 height 353
click at [323, 298] on div "Add Column" at bounding box center [546, 293] width 975 height 353
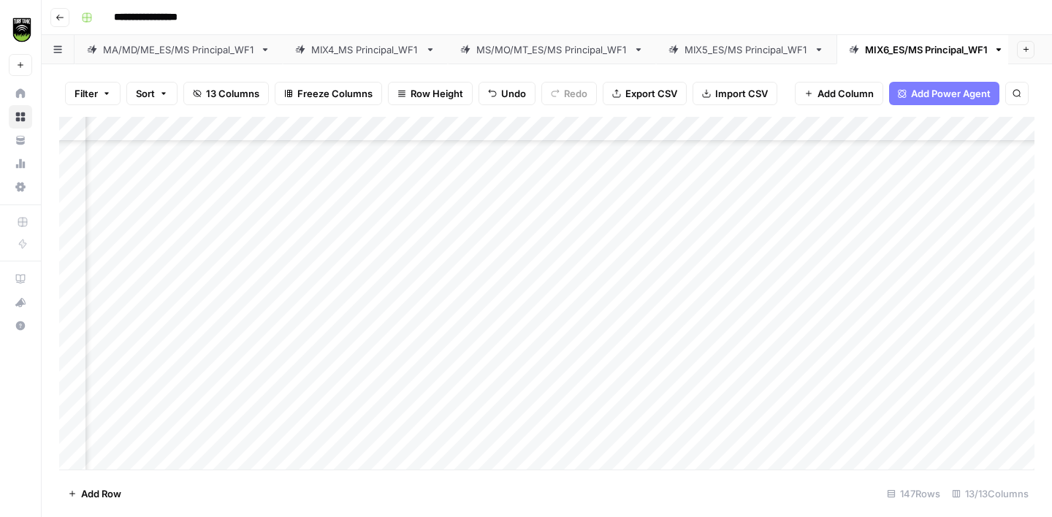
click at [115, 341] on div "Add Column" at bounding box center [546, 293] width 975 height 353
click at [378, 346] on div "Add Column" at bounding box center [546, 293] width 975 height 353
type textarea "**********"
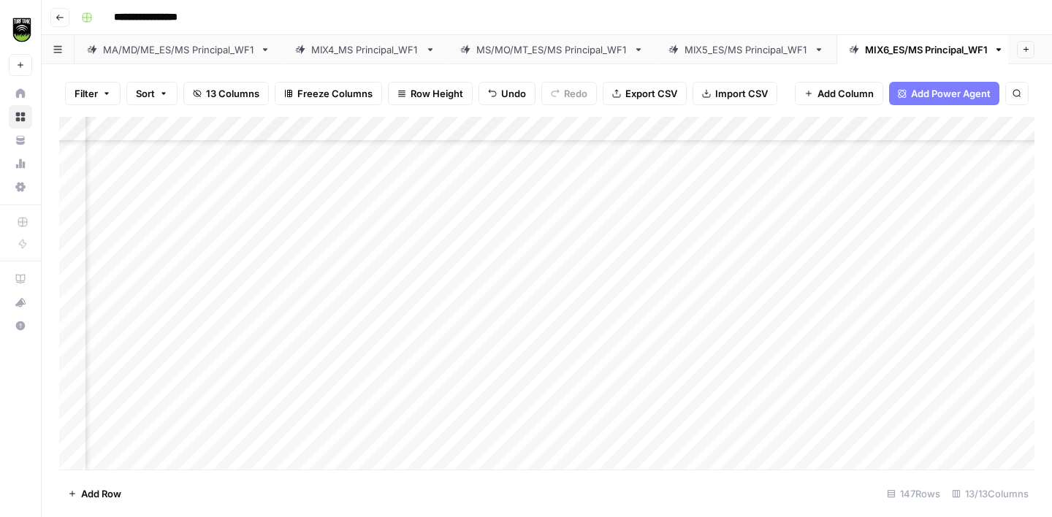
click at [121, 300] on div "Add Column" at bounding box center [546, 293] width 975 height 353
click at [353, 304] on div "Add Column" at bounding box center [546, 293] width 975 height 353
type textarea "**********"
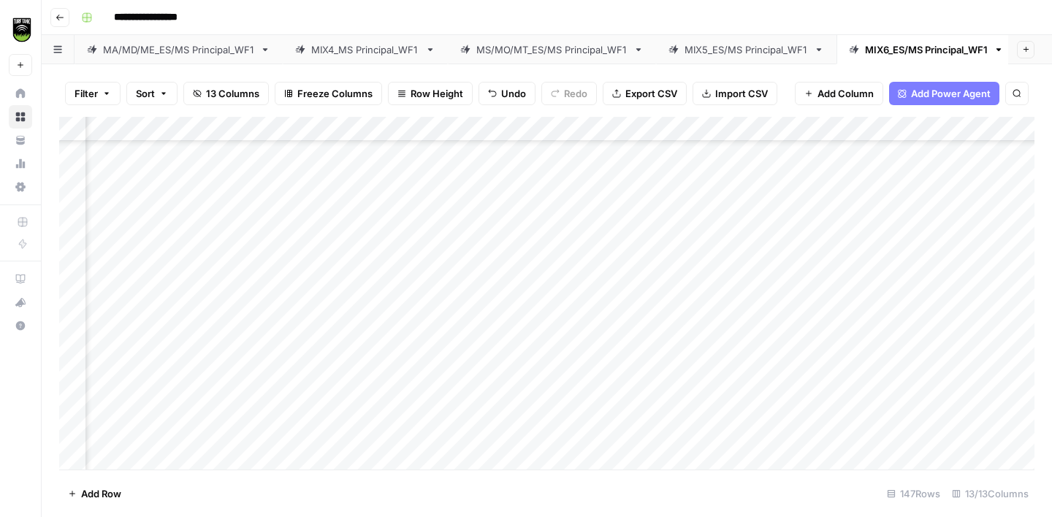
click at [131, 329] on div "Add Column" at bounding box center [546, 293] width 975 height 353
click at [365, 328] on div "Add Column" at bounding box center [546, 293] width 975 height 353
type textarea "*******"
click at [131, 357] on div "Add Column" at bounding box center [546, 293] width 975 height 353
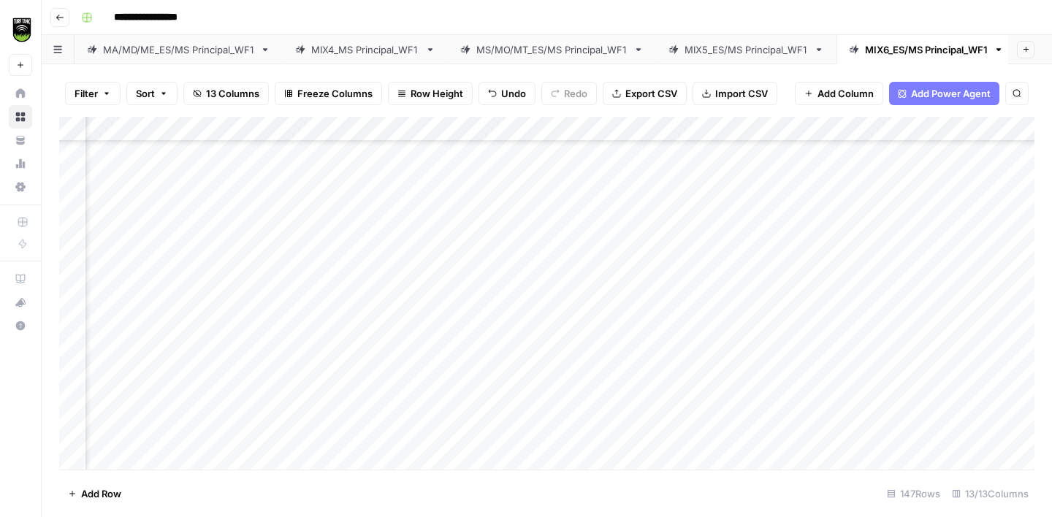
click at [326, 332] on div "Add Column" at bounding box center [546, 293] width 975 height 353
click at [135, 380] on div "Add Column" at bounding box center [546, 293] width 975 height 353
click at [361, 307] on div "Add Column" at bounding box center [546, 293] width 975 height 353
click at [342, 379] on div "Add Column" at bounding box center [546, 293] width 975 height 353
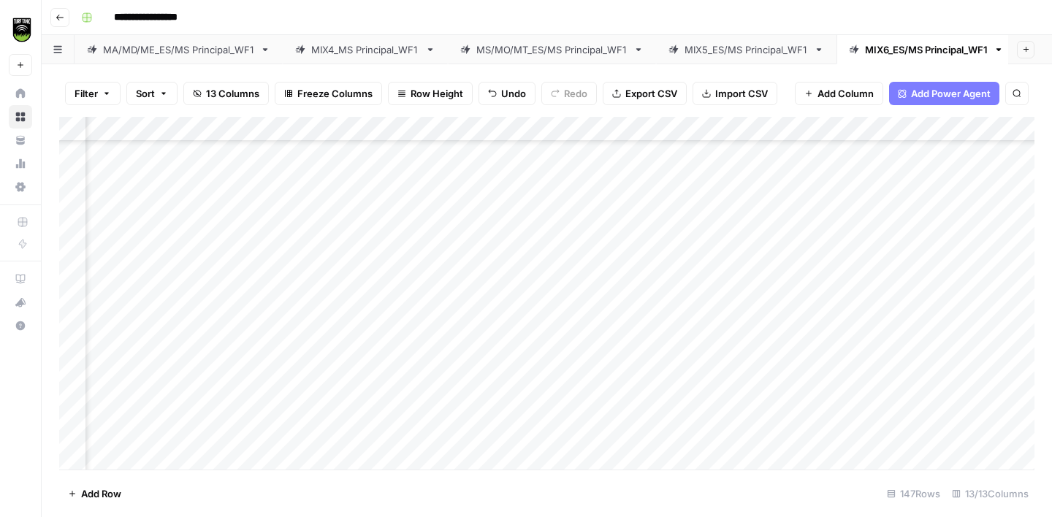
click at [146, 281] on div "Add Column" at bounding box center [546, 293] width 975 height 353
click at [349, 202] on div "Add Column" at bounding box center [546, 293] width 975 height 353
click at [341, 273] on div "Add Column" at bounding box center [546, 293] width 975 height 353
click at [138, 304] on div "Add Column" at bounding box center [546, 293] width 975 height 353
click at [349, 281] on div "Add Column" at bounding box center [546, 293] width 975 height 353
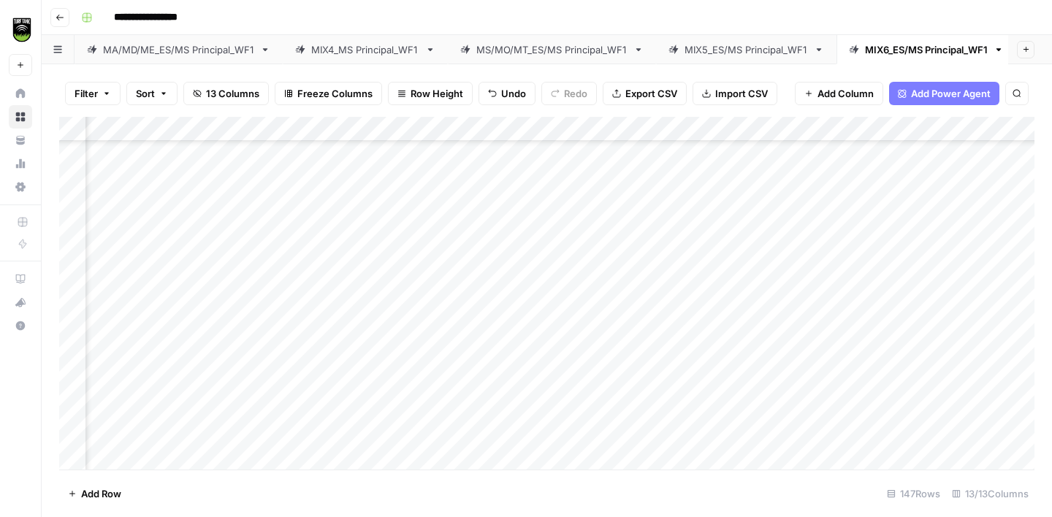
click at [132, 327] on div "Add Column" at bounding box center [546, 293] width 975 height 353
click at [337, 321] on div "Add Column" at bounding box center [546, 293] width 975 height 353
click at [687, 328] on div "Add Column" at bounding box center [546, 293] width 975 height 353
click at [363, 233] on div "Add Column" at bounding box center [546, 293] width 975 height 353
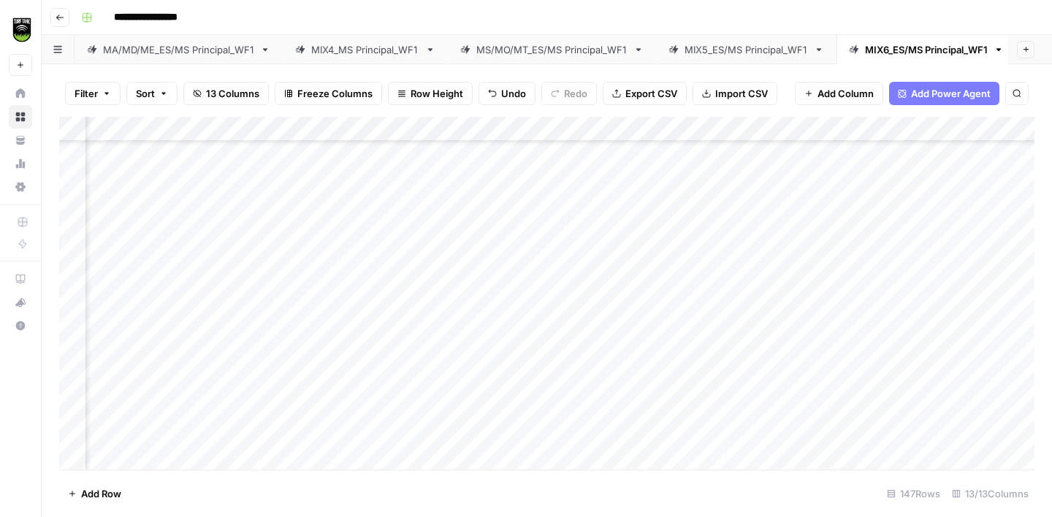
click at [368, 322] on div "Add Column" at bounding box center [546, 293] width 975 height 353
click at [126, 357] on div "Add Column" at bounding box center [546, 293] width 975 height 353
click at [365, 348] on div "Add Column" at bounding box center [546, 293] width 975 height 353
type textarea "*******"
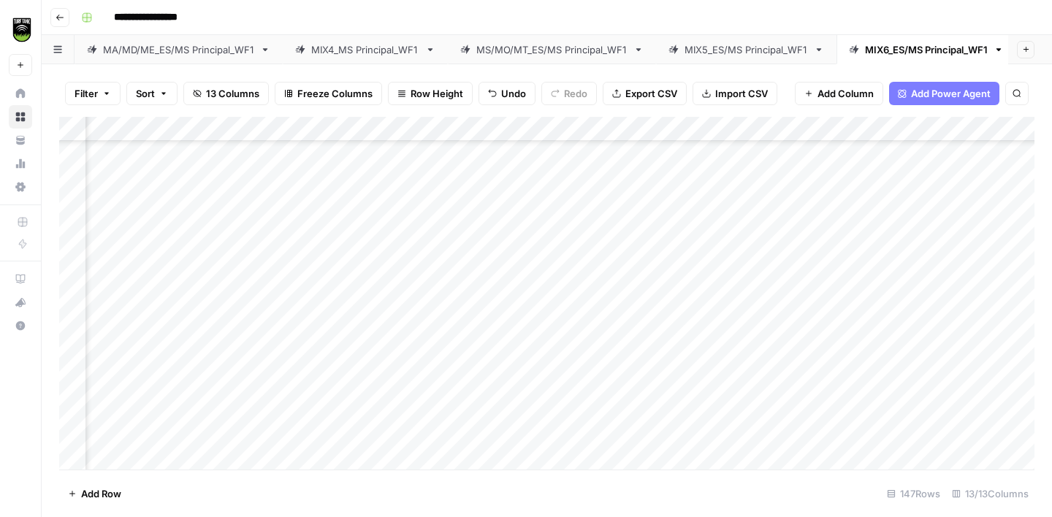
click at [110, 384] on div "Add Column" at bounding box center [546, 293] width 975 height 353
click at [353, 343] on div "Add Column" at bounding box center [546, 293] width 975 height 353
click at [353, 342] on div "Add Column" at bounding box center [546, 293] width 975 height 353
type textarea "**********"
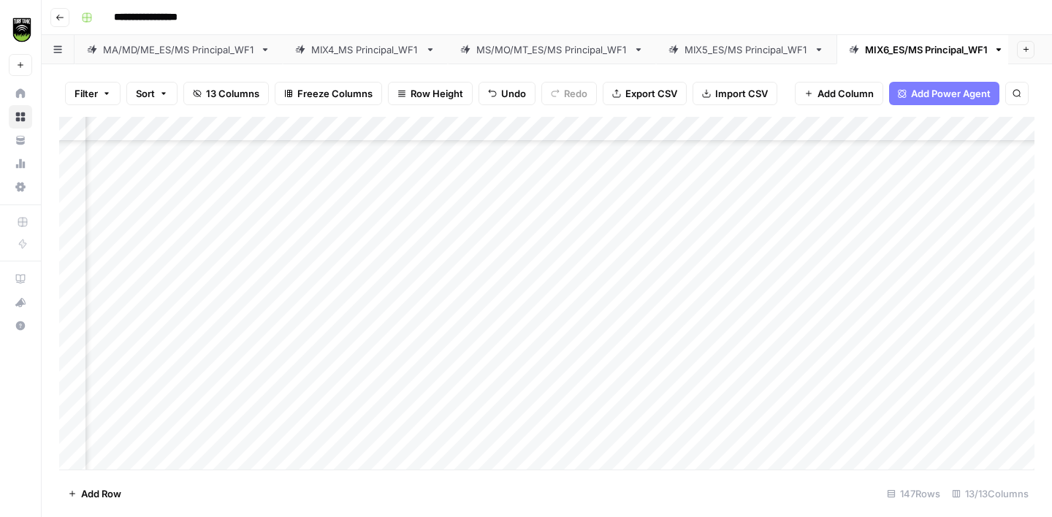
click at [127, 369] on div "Add Column" at bounding box center [546, 293] width 975 height 353
click at [339, 314] on div "Add Column" at bounding box center [546, 293] width 975 height 353
click at [349, 364] on div "Add Column" at bounding box center [546, 293] width 975 height 353
click at [142, 395] on div "Add Column" at bounding box center [546, 293] width 975 height 353
click at [371, 368] on div "Add Column" at bounding box center [546, 293] width 975 height 353
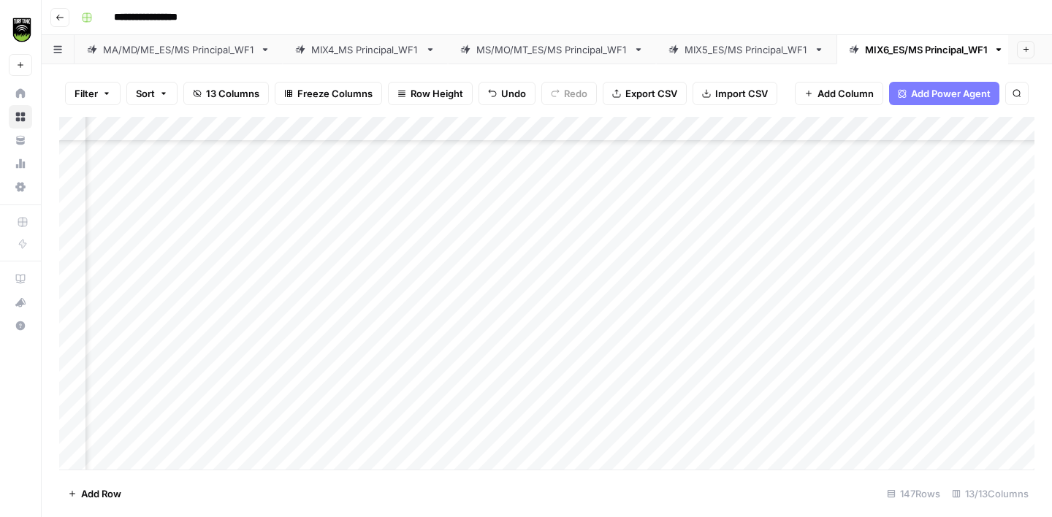
scroll to position [2764, 293]
click at [131, 216] on div "Add Column" at bounding box center [546, 293] width 975 height 353
click at [364, 221] on div "Add Column" at bounding box center [546, 293] width 975 height 353
type textarea "*******"
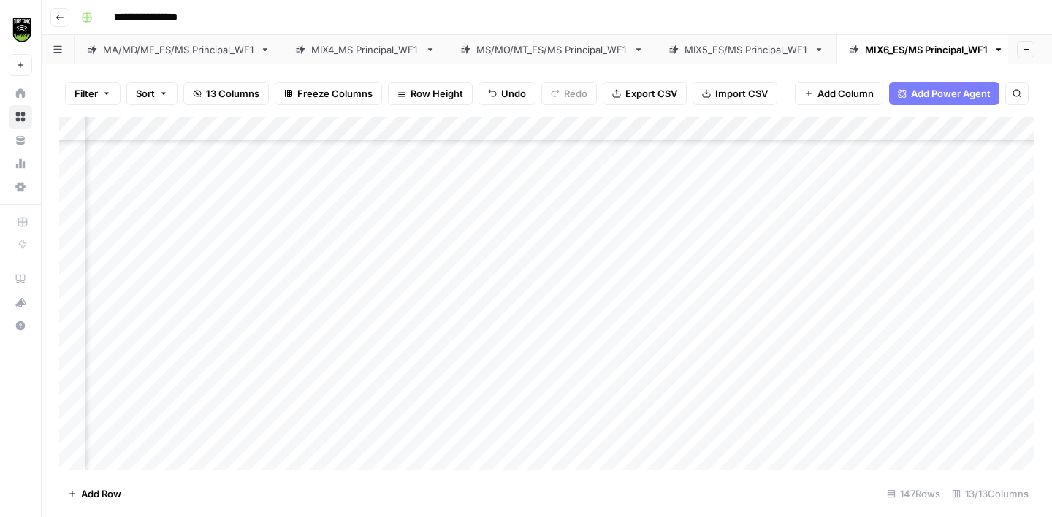
click at [134, 248] on div "Add Column" at bounding box center [546, 293] width 975 height 353
click at [381, 228] on div "Add Column" at bounding box center [546, 293] width 975 height 353
click at [134, 267] on div "Add Column" at bounding box center [546, 293] width 975 height 353
click at [345, 244] on div "Add Column" at bounding box center [546, 293] width 975 height 353
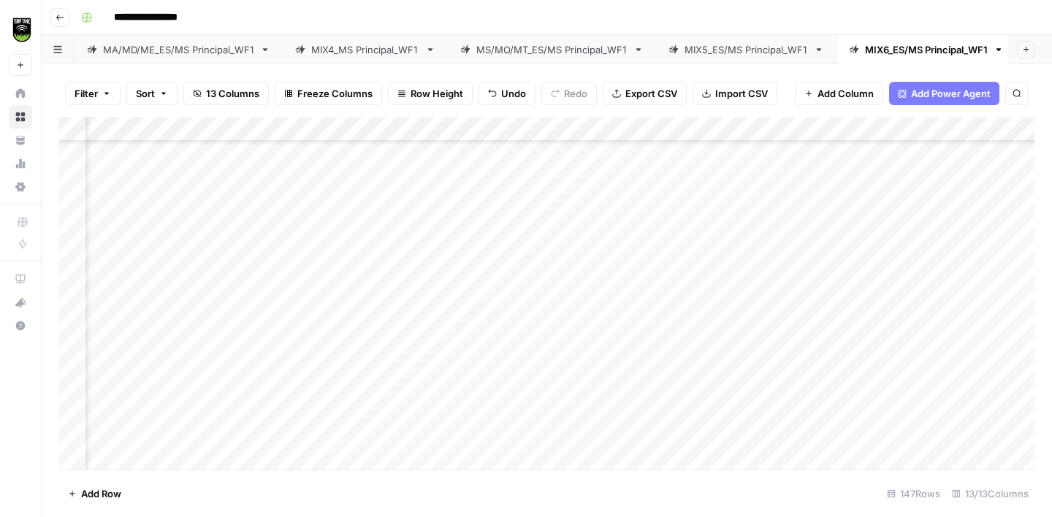
click at [154, 282] on div "Add Column" at bounding box center [546, 293] width 975 height 353
click at [357, 241] on div "Add Column" at bounding box center [546, 293] width 975 height 353
click at [355, 283] on div "Add Column" at bounding box center [546, 293] width 975 height 353
click at [126, 315] on div "Add Column" at bounding box center [546, 293] width 975 height 353
click at [360, 278] on div "Add Column" at bounding box center [546, 293] width 975 height 353
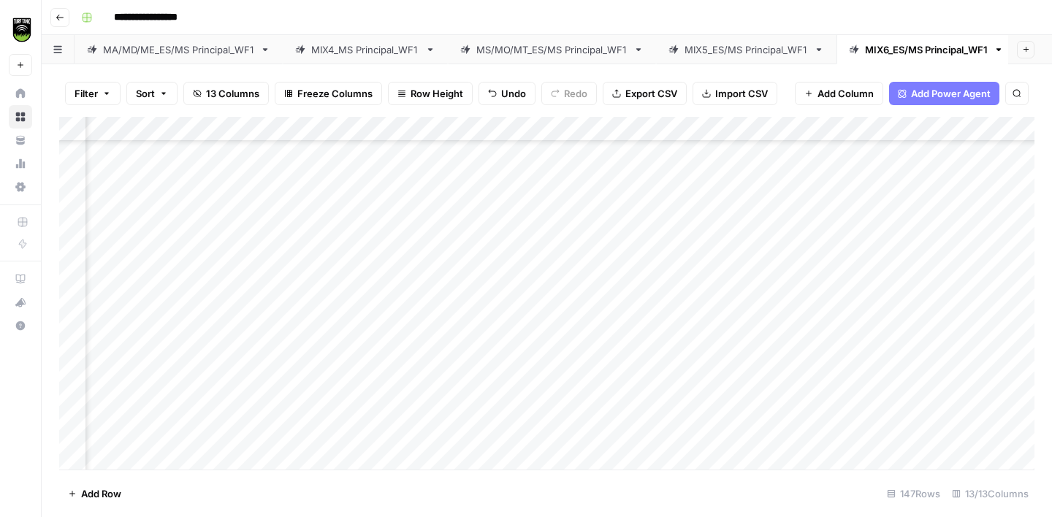
scroll to position [2933, 293]
click at [126, 278] on div "Add Column" at bounding box center [546, 293] width 975 height 353
click at [338, 275] on div "Add Column" at bounding box center [546, 293] width 975 height 353
type textarea "*******"
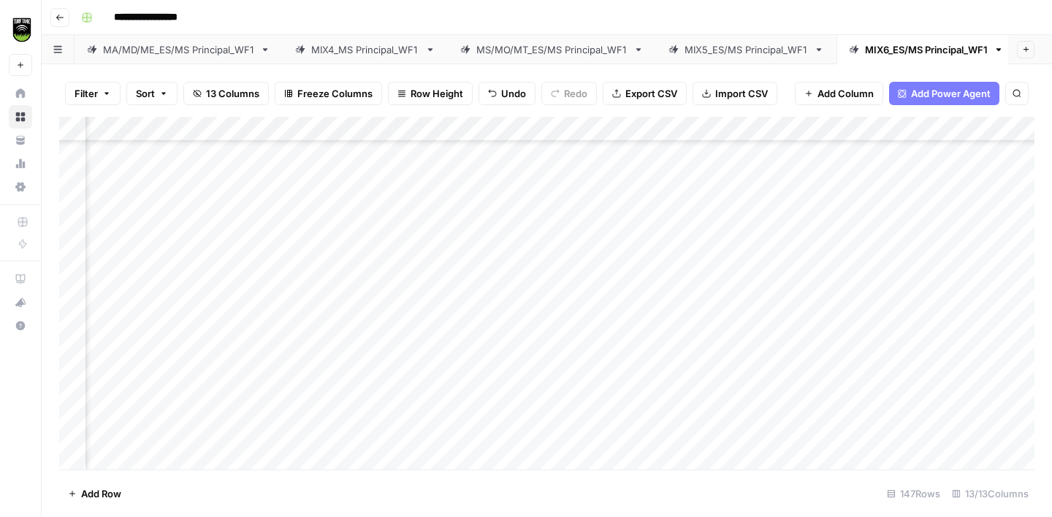
click at [130, 302] on div "Add Column" at bounding box center [546, 293] width 975 height 353
click at [365, 280] on div "Add Column" at bounding box center [546, 293] width 975 height 353
click at [131, 289] on div "Add Column" at bounding box center [546, 293] width 975 height 353
click at [357, 250] on div "Add Column" at bounding box center [546, 293] width 975 height 353
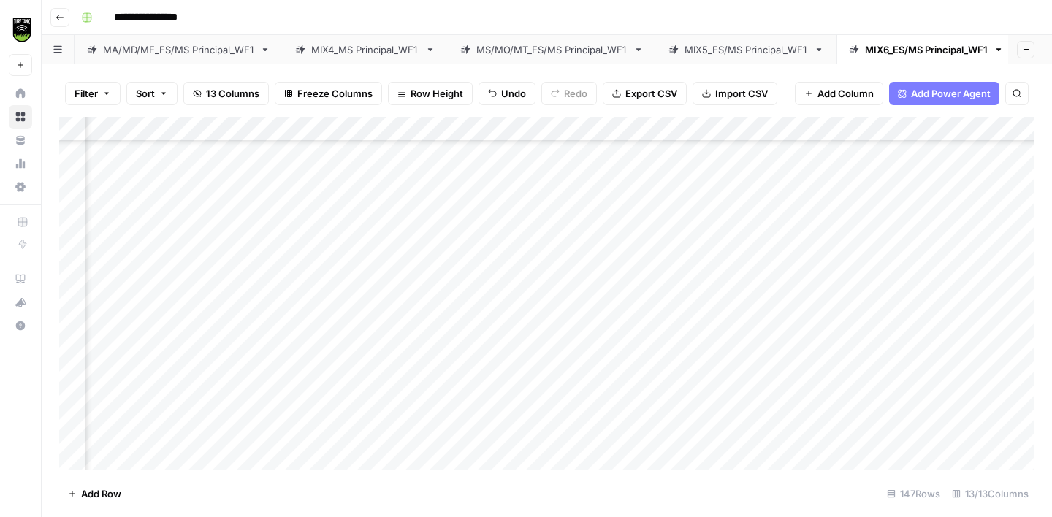
click at [351, 291] on div "Add Column" at bounding box center [546, 293] width 975 height 353
click at [137, 323] on div "Add Column" at bounding box center [546, 293] width 975 height 353
click at [370, 300] on div "Add Column" at bounding box center [546, 293] width 975 height 353
click at [143, 345] on div "Add Column" at bounding box center [546, 293] width 975 height 353
click at [354, 340] on div "Add Column" at bounding box center [546, 293] width 975 height 353
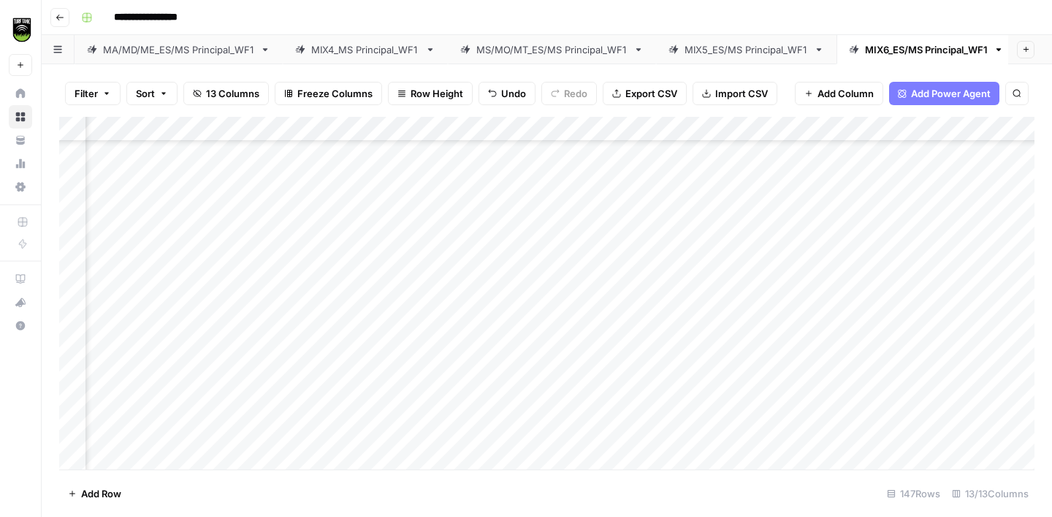
click at [354, 340] on div "Add Column" at bounding box center [546, 293] width 975 height 353
type textarea "**********"
click at [149, 259] on div "Add Column" at bounding box center [546, 293] width 975 height 353
click at [345, 204] on div "Add Column" at bounding box center [546, 293] width 975 height 353
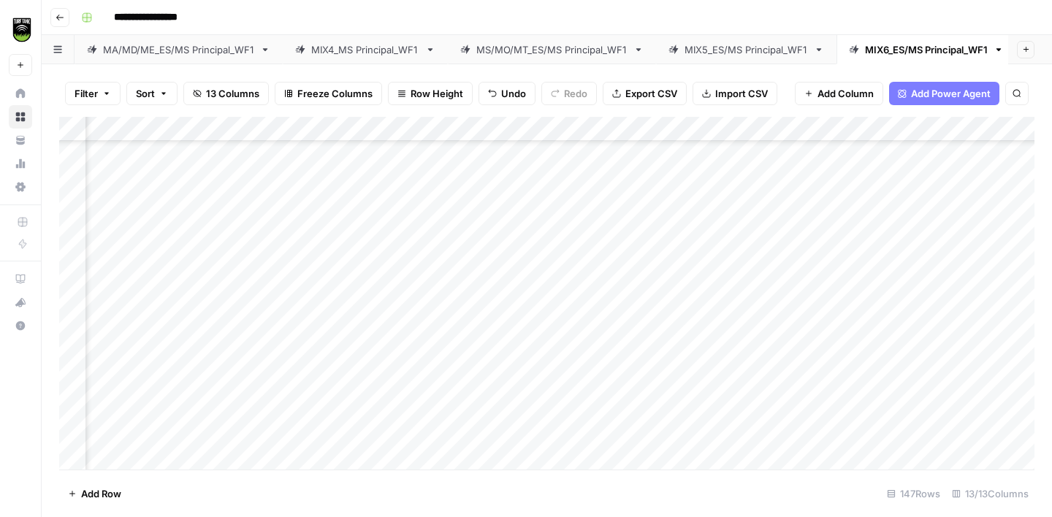
click at [144, 277] on div "Add Column" at bounding box center [546, 293] width 975 height 353
click at [357, 277] on div "Add Column" at bounding box center [546, 293] width 975 height 353
type textarea "**********"
click at [140, 310] on div "Add Column" at bounding box center [546, 293] width 975 height 353
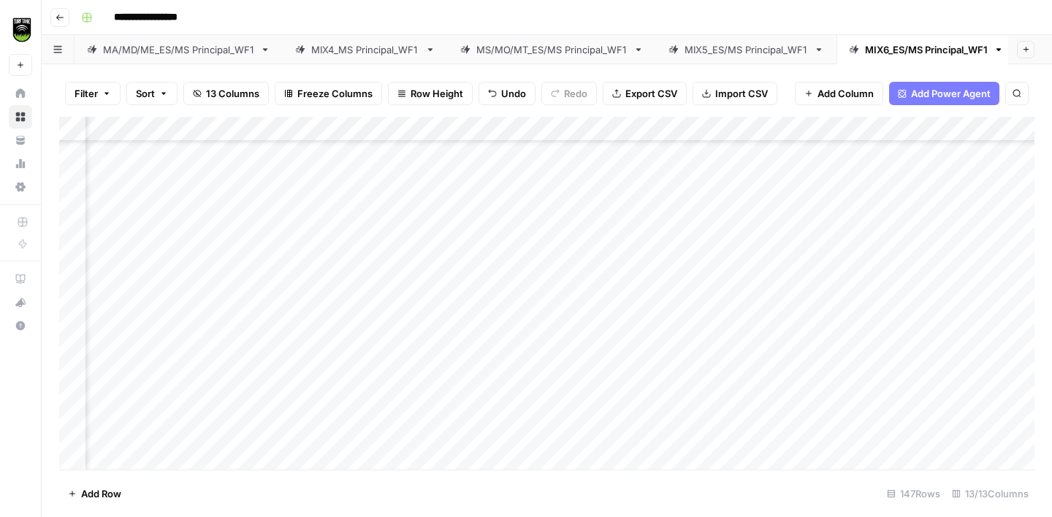
click at [378, 303] on div "Add Column" at bounding box center [546, 293] width 975 height 353
type textarea "**********"
click at [143, 275] on div "Add Column" at bounding box center [546, 293] width 975 height 353
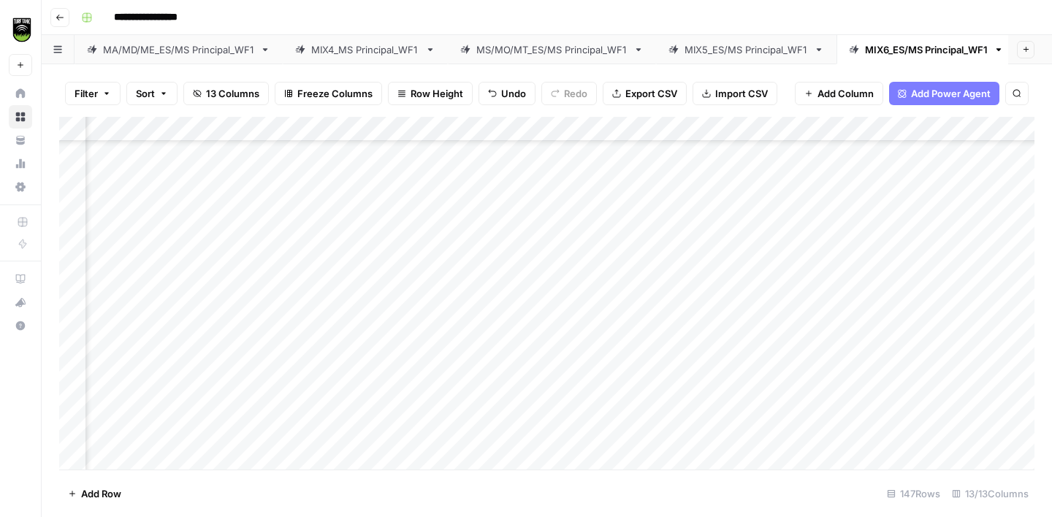
scroll to position [3184, 321]
click at [313, 272] on div "Add Column" at bounding box center [546, 293] width 975 height 353
type textarea "**********"
click at [110, 297] on div "Add Column" at bounding box center [546, 293] width 975 height 353
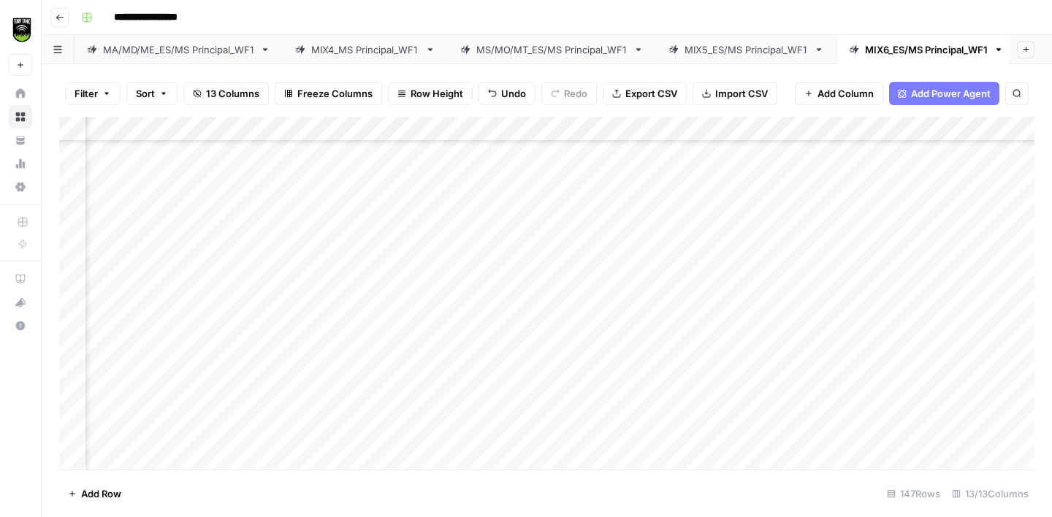
click at [343, 276] on div "Add Column" at bounding box center [546, 293] width 975 height 353
click at [221, 338] on div "Add Column" at bounding box center [546, 293] width 975 height 353
click at [302, 335] on div "Add Column" at bounding box center [546, 293] width 975 height 353
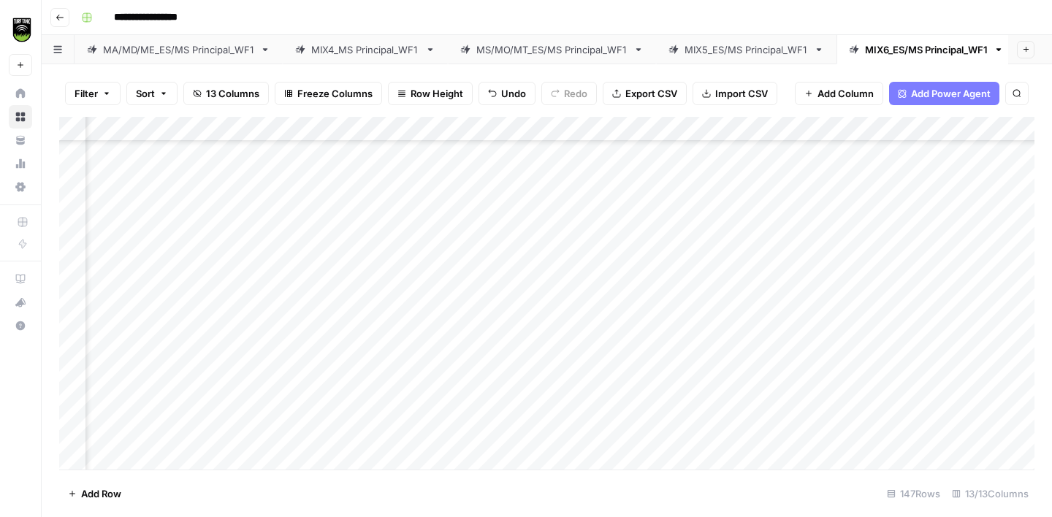
click at [302, 335] on div "Add Column" at bounding box center [546, 293] width 975 height 353
type textarea "**********"
click at [106, 235] on div "Add Column" at bounding box center [546, 293] width 975 height 353
click at [320, 233] on div "Add Column" at bounding box center [546, 293] width 975 height 353
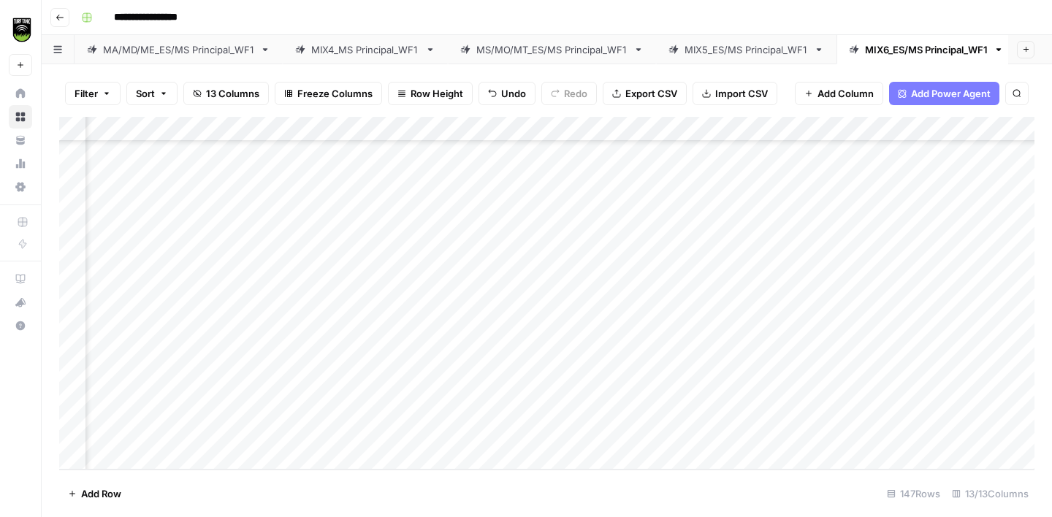
click at [320, 233] on div "Add Column" at bounding box center [546, 293] width 975 height 353
type textarea "**********"
click at [104, 263] on div "Add Column" at bounding box center [546, 293] width 975 height 353
click at [321, 262] on div "Add Column" at bounding box center [546, 293] width 975 height 353
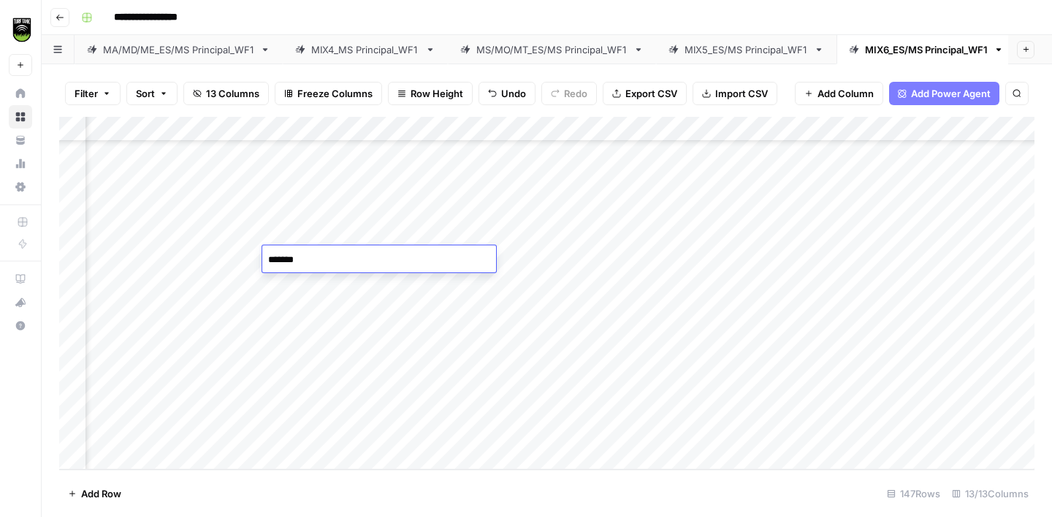
type textarea "*******"
click at [98, 289] on div "Add Column" at bounding box center [546, 293] width 975 height 353
click at [338, 279] on div "Add Column" at bounding box center [546, 293] width 975 height 353
type textarea "**********"
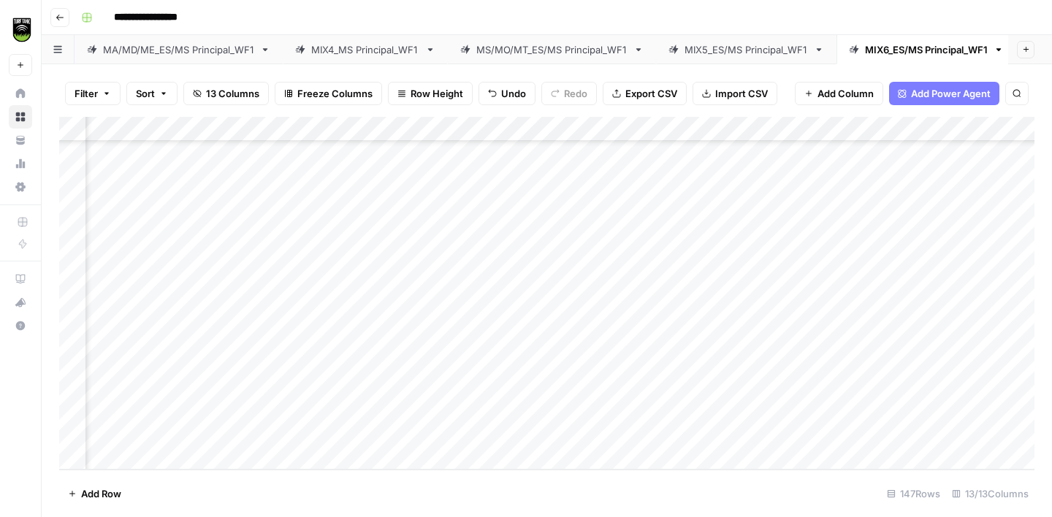
click at [99, 310] on div "Add Column" at bounding box center [546, 293] width 975 height 353
click at [338, 307] on div "Add Column" at bounding box center [546, 293] width 975 height 353
type textarea "*******"
click at [106, 338] on div "Add Column" at bounding box center [546, 293] width 975 height 353
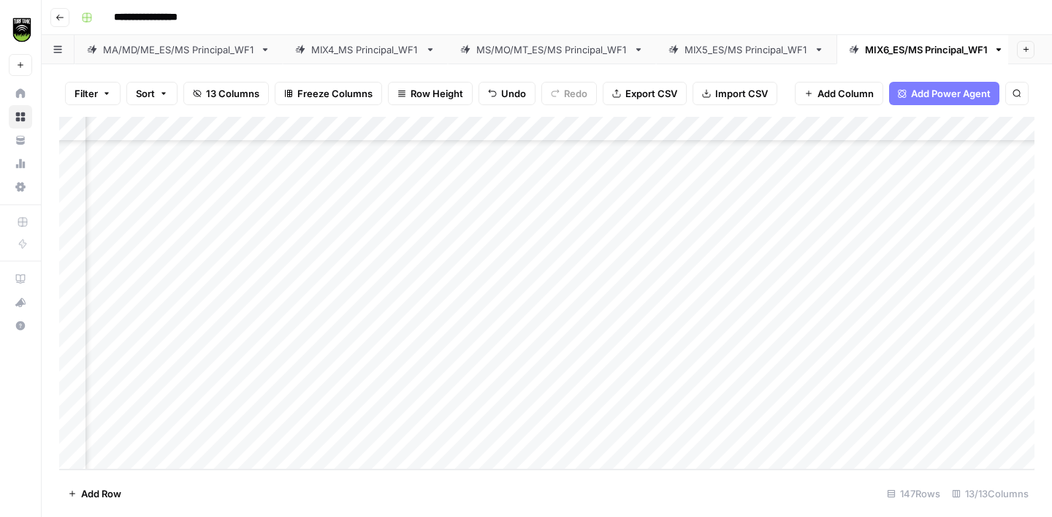
click at [298, 320] on div "Add Column" at bounding box center [546, 293] width 975 height 353
click at [310, 332] on div "Add Column" at bounding box center [546, 293] width 975 height 353
click at [293, 308] on div "Add Column" at bounding box center [546, 293] width 975 height 353
click at [103, 360] on div "Add Column" at bounding box center [546, 293] width 975 height 353
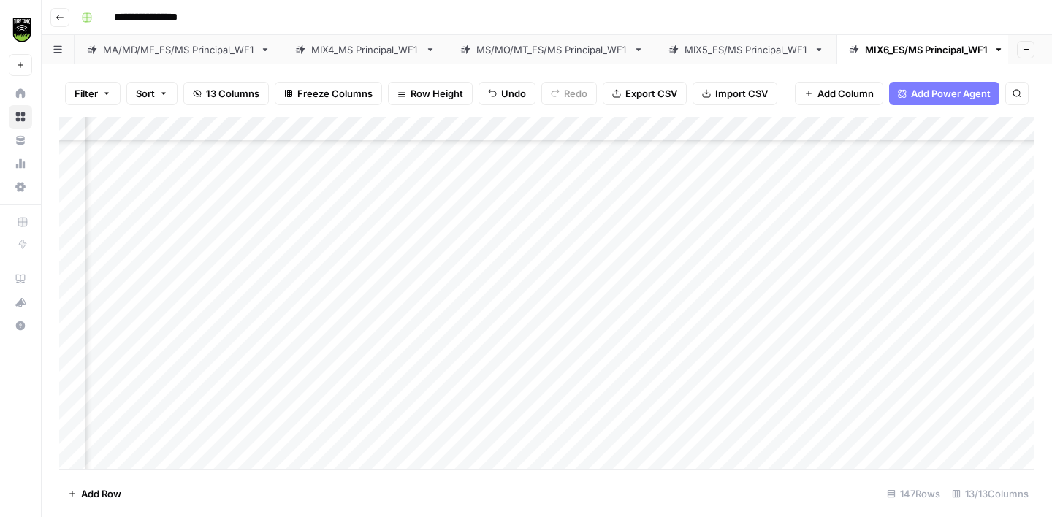
click at [348, 357] on div "Add Column" at bounding box center [546, 293] width 975 height 353
type textarea "**********"
click at [110, 389] on div "Add Column" at bounding box center [546, 293] width 975 height 353
click at [298, 379] on div "Add Column" at bounding box center [546, 293] width 975 height 353
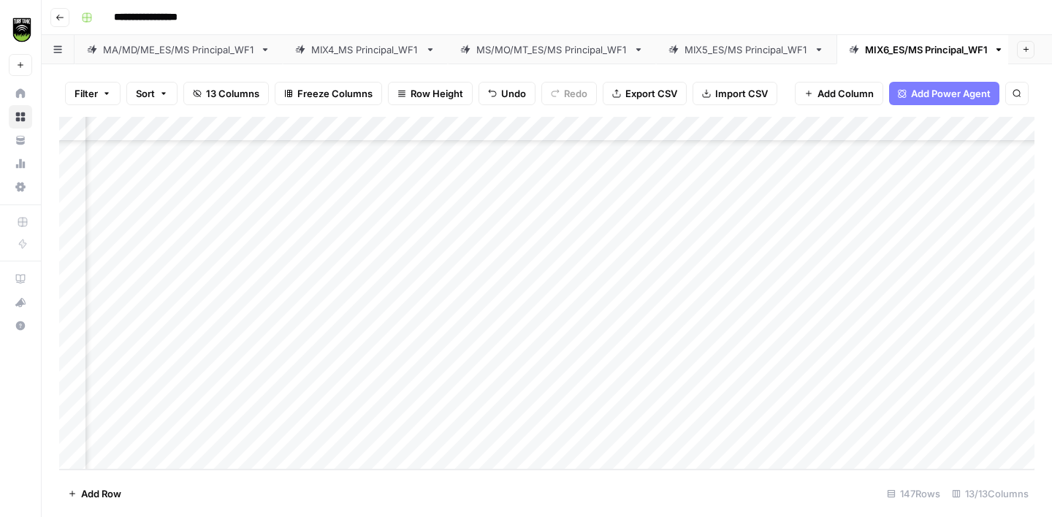
click at [298, 379] on div "Add Column" at bounding box center [546, 293] width 975 height 353
type textarea "**********"
click at [108, 406] on div "Add Column" at bounding box center [546, 293] width 975 height 353
click at [331, 409] on div "Add Column" at bounding box center [546, 293] width 975 height 353
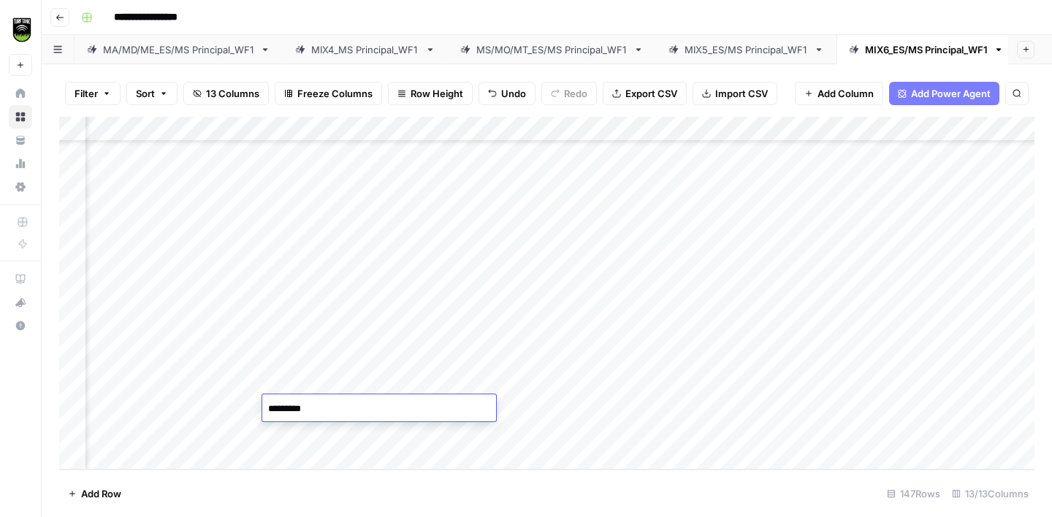
type textarea "**********"
click at [110, 436] on div "Add Column" at bounding box center [546, 293] width 975 height 353
click at [294, 425] on div "Add Column" at bounding box center [546, 293] width 975 height 353
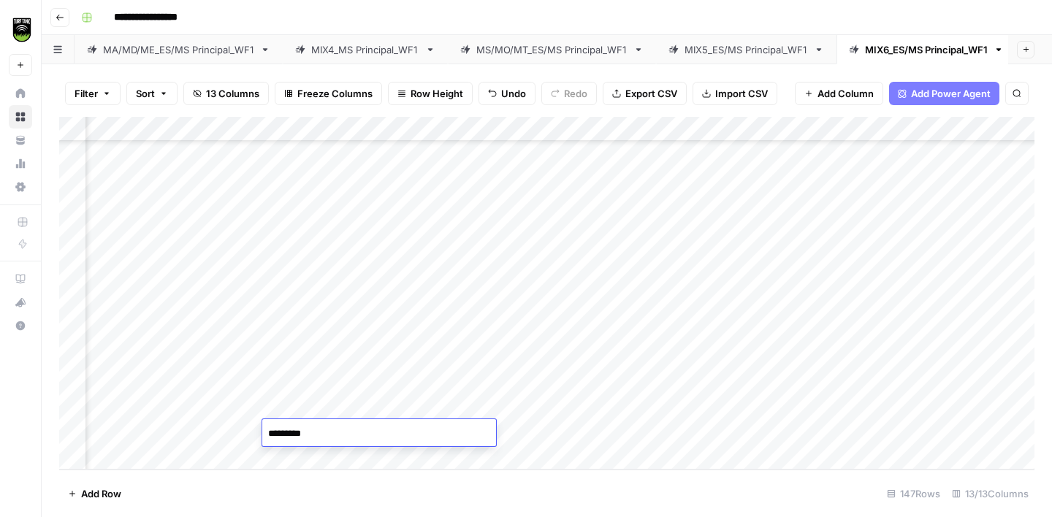
type textarea "**********"
click at [666, 99] on span "Export CSV" at bounding box center [651, 93] width 52 height 15
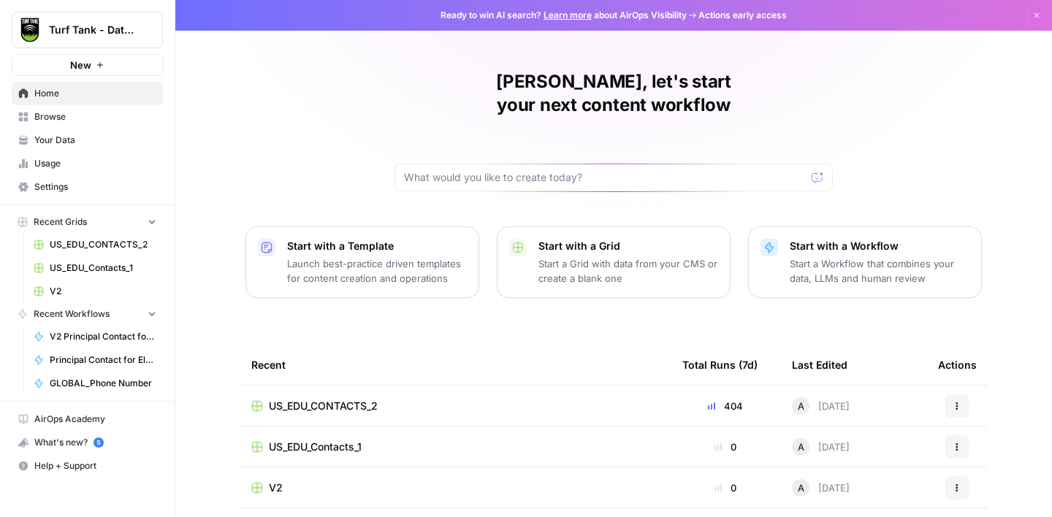
click at [99, 246] on span "US_EDU_CONTACTS_2" at bounding box center [103, 244] width 107 height 13
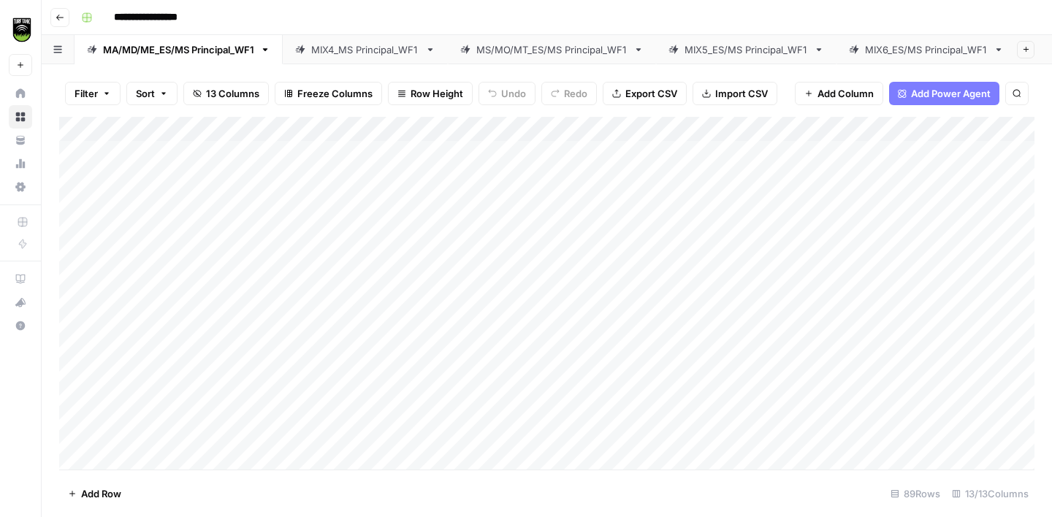
scroll to position [0, 21]
click at [989, 52] on icon at bounding box center [991, 50] width 10 height 10
click at [991, 48] on icon "button" at bounding box center [990, 49] width 5 height 3
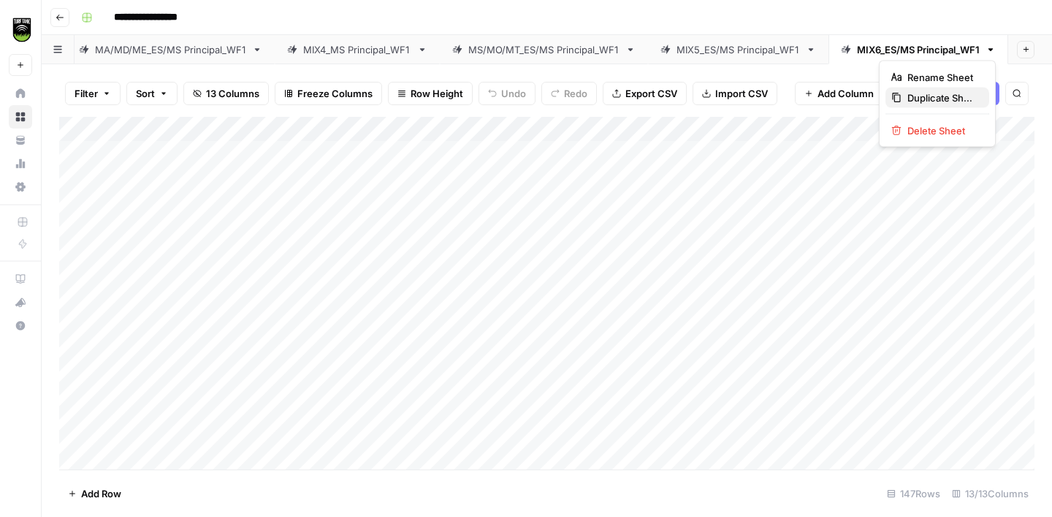
click at [935, 98] on span "Duplicate Sheet" at bounding box center [942, 98] width 70 height 15
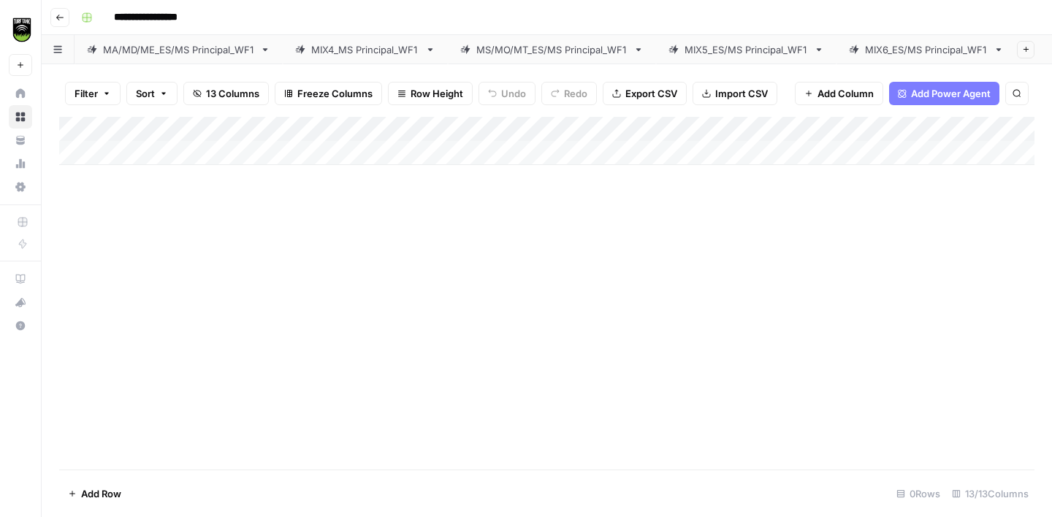
click at [906, 48] on div "MIX6_ES/MS Principal_WF1" at bounding box center [926, 49] width 123 height 15
click at [891, 48] on div "MIX6_ES/MS Principal_WF1" at bounding box center [918, 49] width 123 height 15
click at [901, 48] on div "MIX6_ES/MS Principal_WF1" at bounding box center [918, 49] width 123 height 15
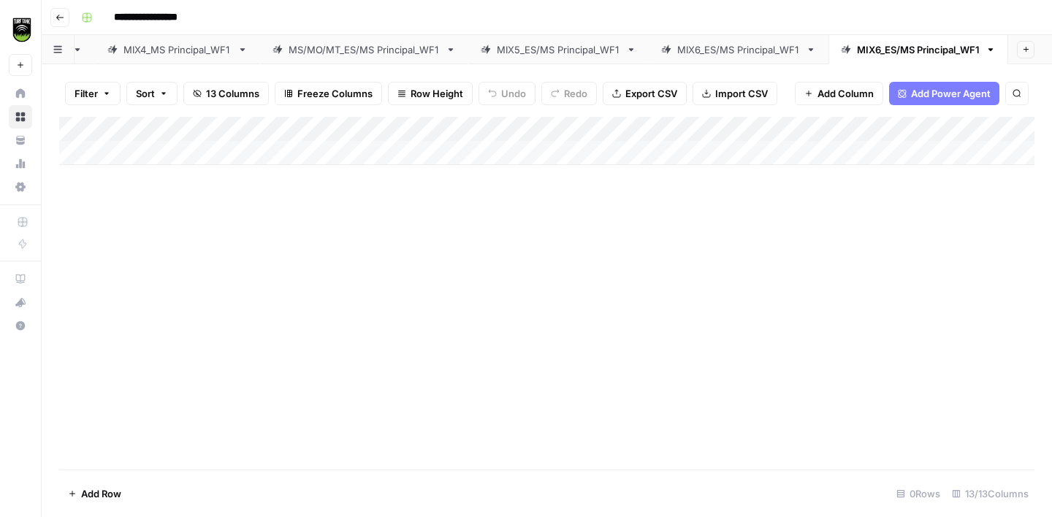
click at [901, 48] on div "MIX6_ES/MS Principal_WF1" at bounding box center [918, 49] width 123 height 15
click at [885, 52] on input "**********" at bounding box center [916, 49] width 127 height 19
type input "**********"
click at [746, 93] on span "Import CSV" at bounding box center [741, 93] width 53 height 15
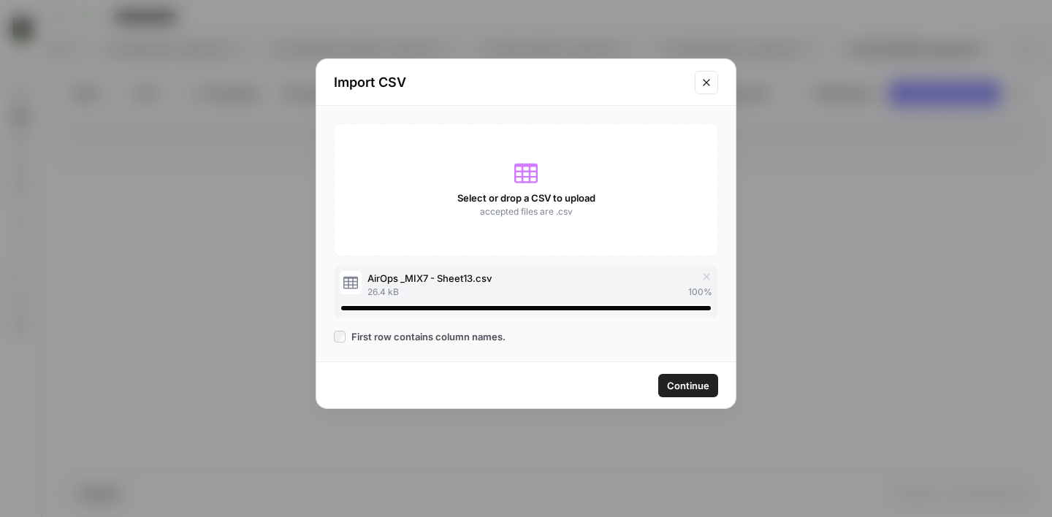
click at [695, 390] on span "Continue" at bounding box center [688, 385] width 42 height 15
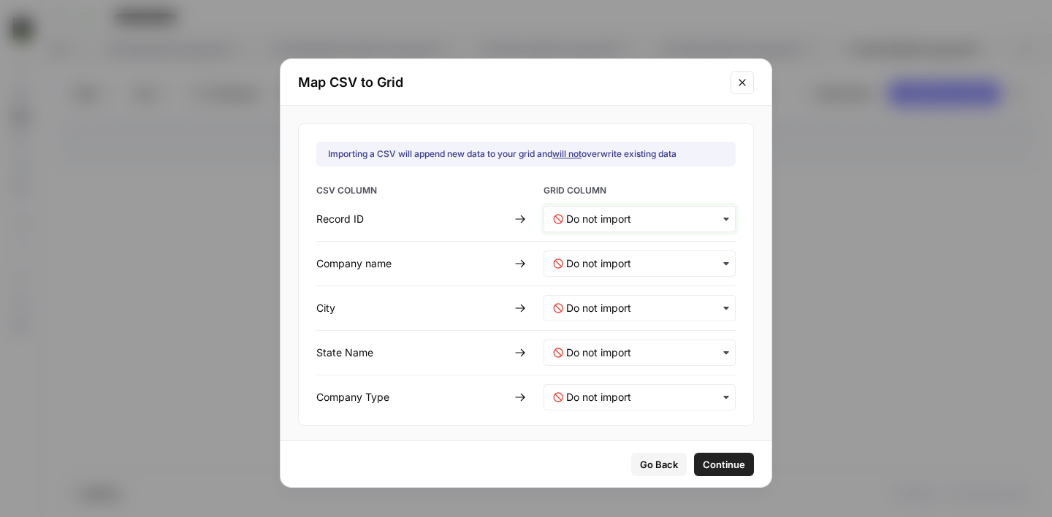
click at [596, 221] on ID-mapping "text" at bounding box center [646, 219] width 160 height 15
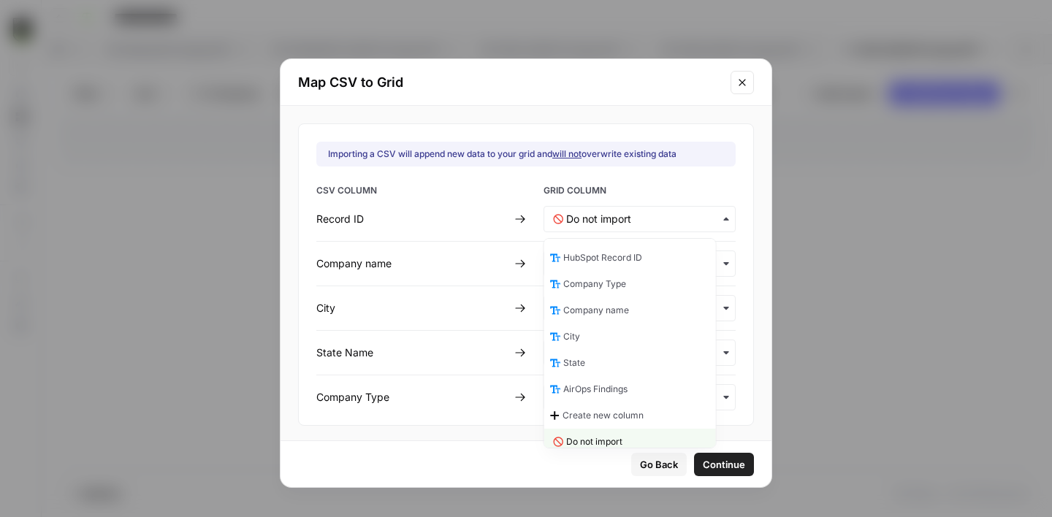
click at [588, 257] on span "HubSpot Record ID" at bounding box center [602, 257] width 79 height 13
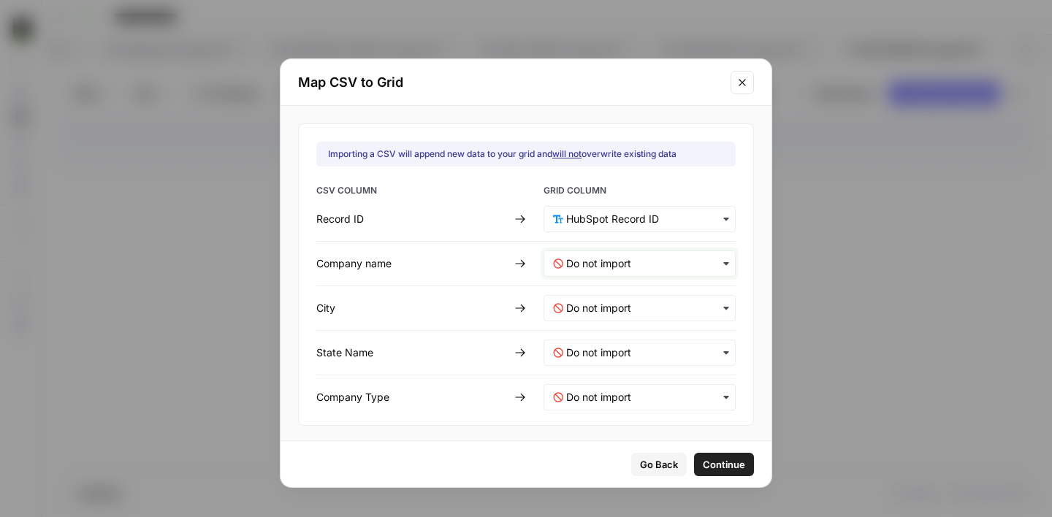
click at [607, 259] on name-mapping "text" at bounding box center [646, 263] width 160 height 15
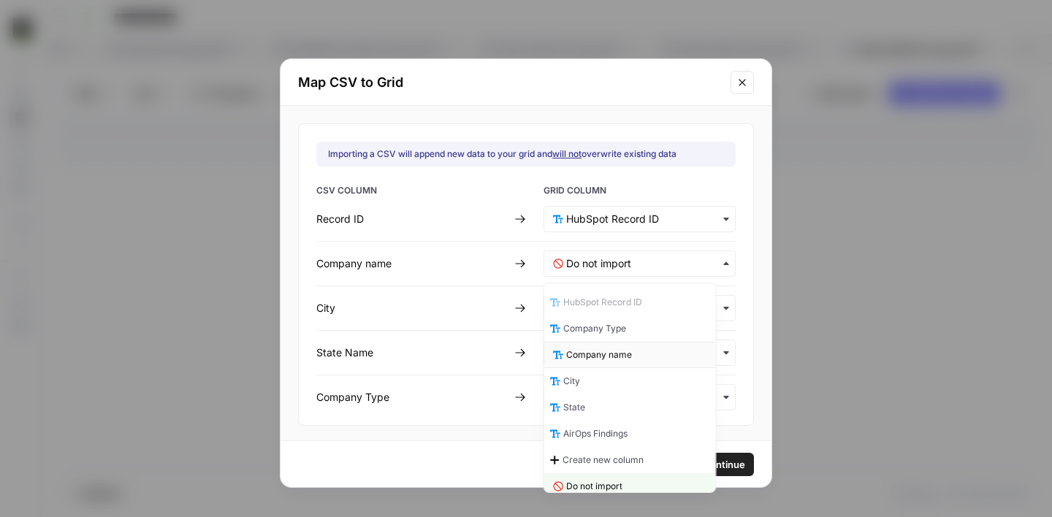
click at [602, 353] on span "Company name" at bounding box center [599, 354] width 66 height 13
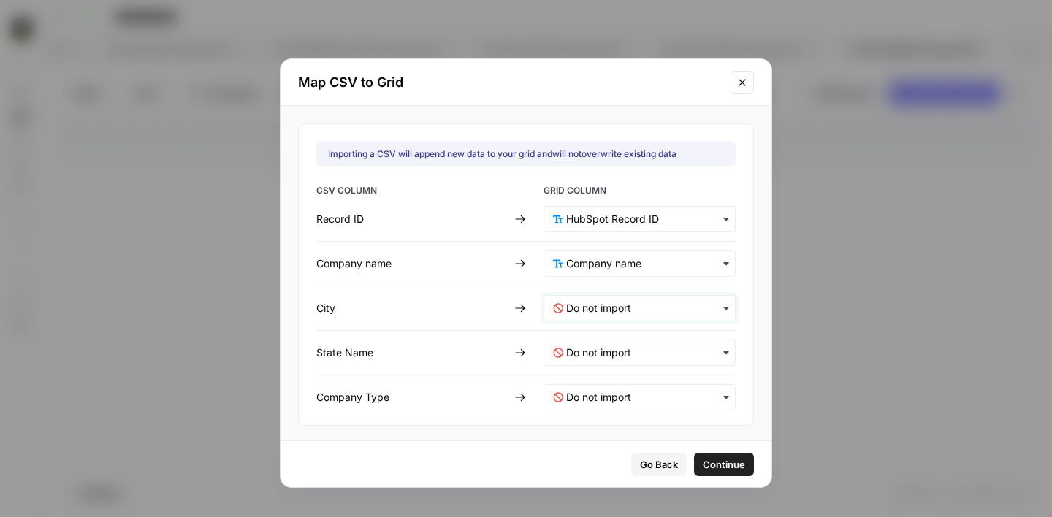
click at [573, 313] on input "text" at bounding box center [646, 308] width 160 height 15
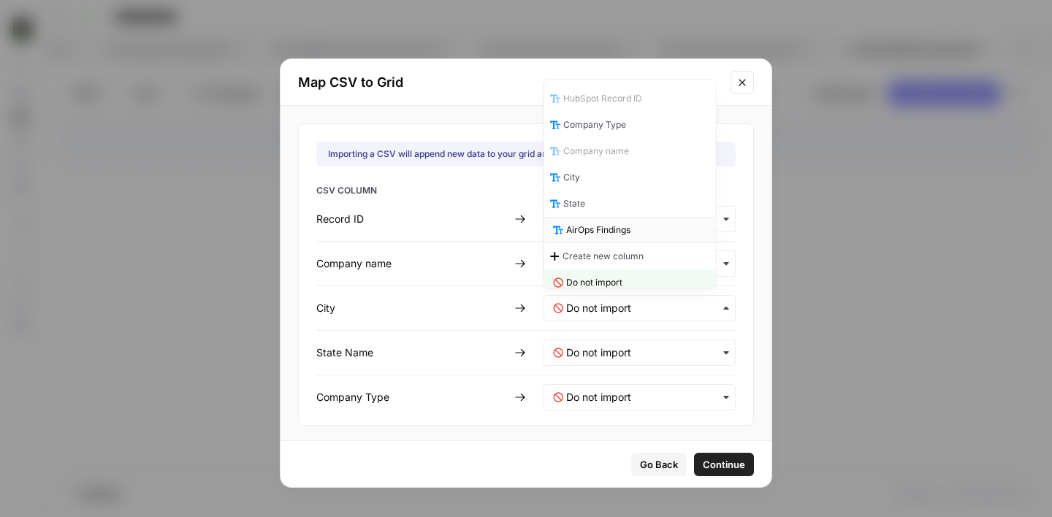
scroll to position [7, 0]
click at [611, 177] on div "City" at bounding box center [630, 170] width 172 height 26
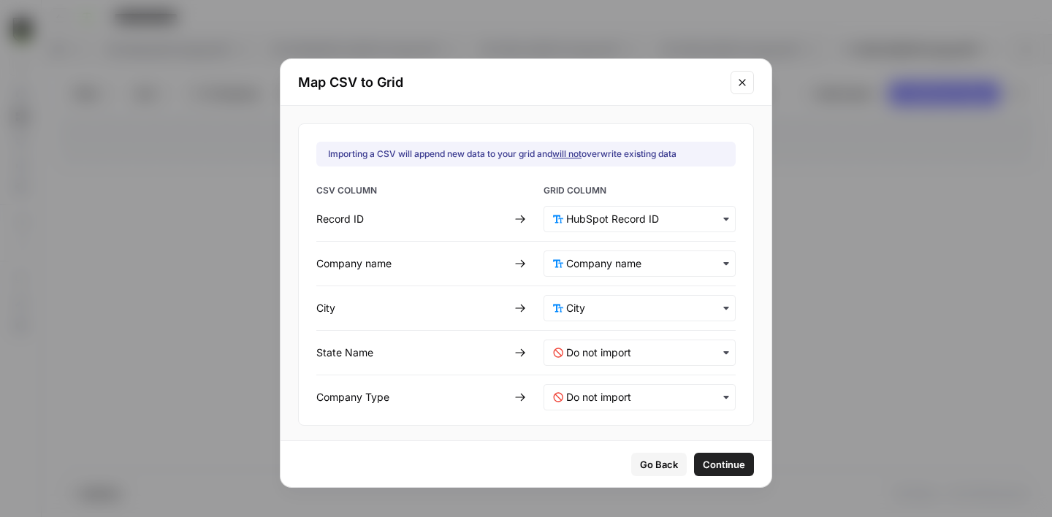
click at [583, 344] on div "button" at bounding box center [640, 353] width 192 height 26
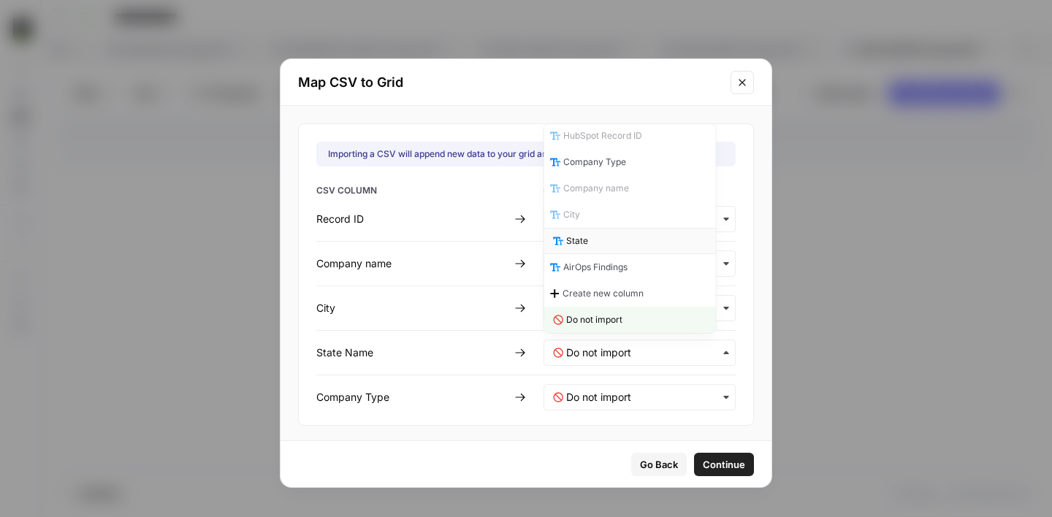
click at [590, 243] on div "State" at bounding box center [630, 241] width 172 height 26
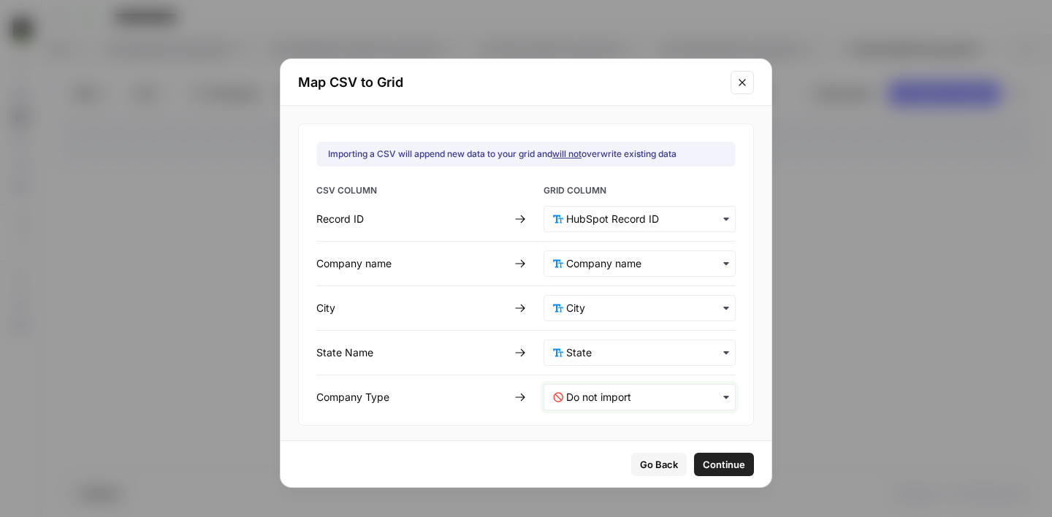
click at [587, 395] on Type-mapping "text" at bounding box center [646, 397] width 160 height 15
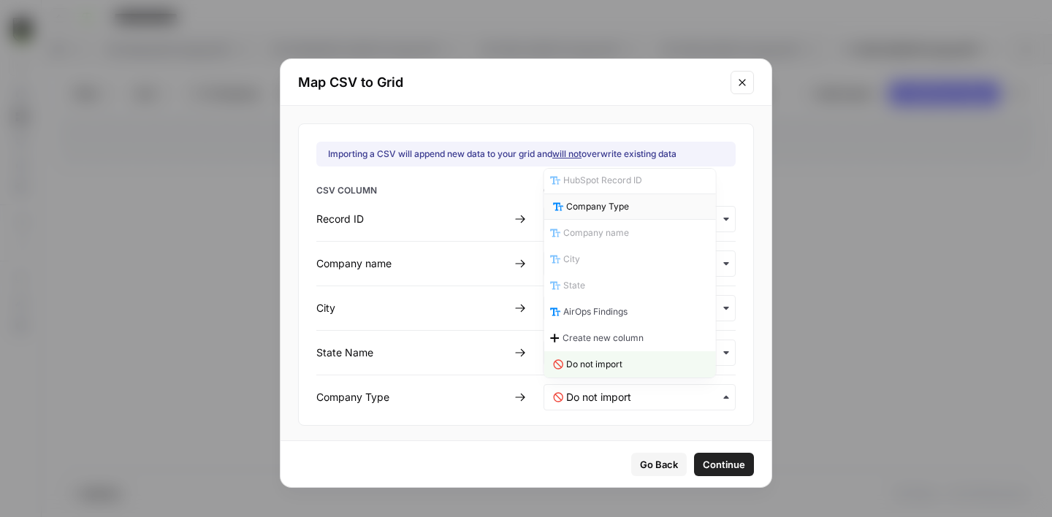
click at [598, 206] on span "Company Type" at bounding box center [597, 206] width 63 height 13
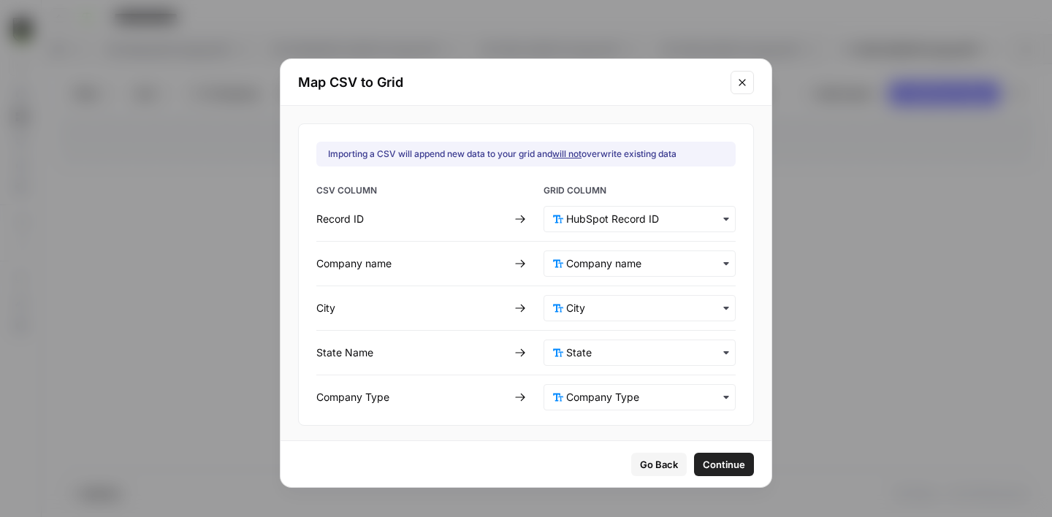
click at [704, 460] on span "Continue" at bounding box center [724, 464] width 42 height 15
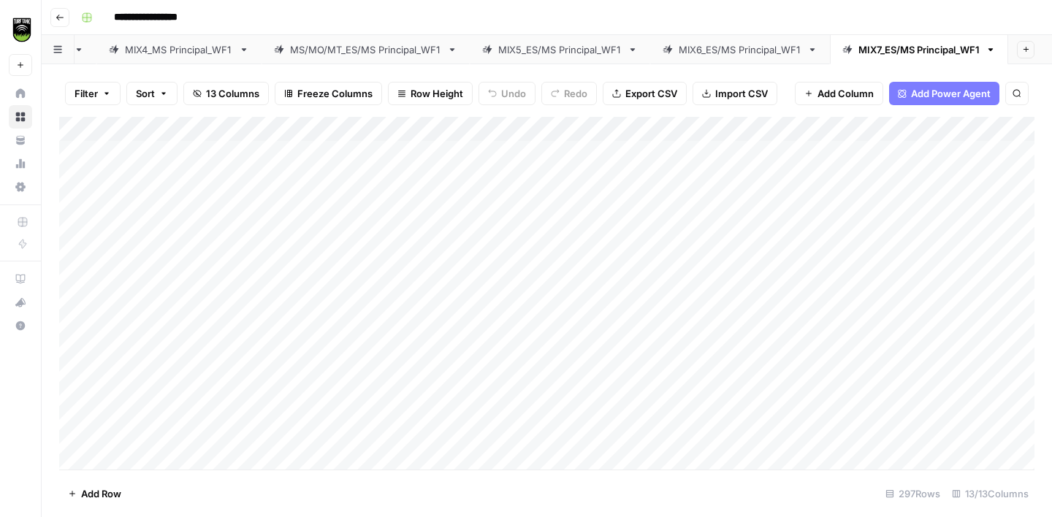
click at [855, 132] on div "Add Column" at bounding box center [546, 293] width 975 height 353
click at [868, 163] on span "All Rows" at bounding box center [907, 163] width 92 height 15
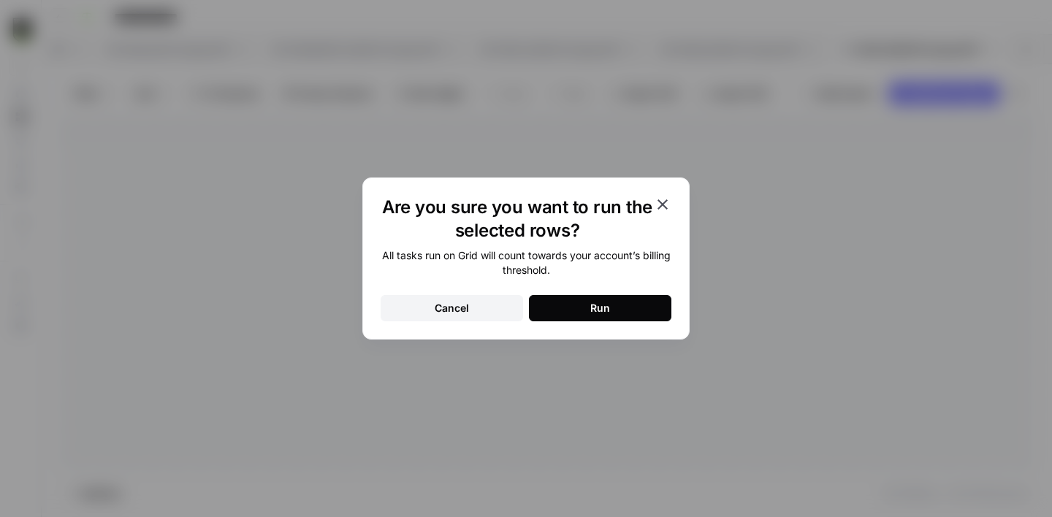
click at [620, 310] on button "Run" at bounding box center [600, 308] width 142 height 26
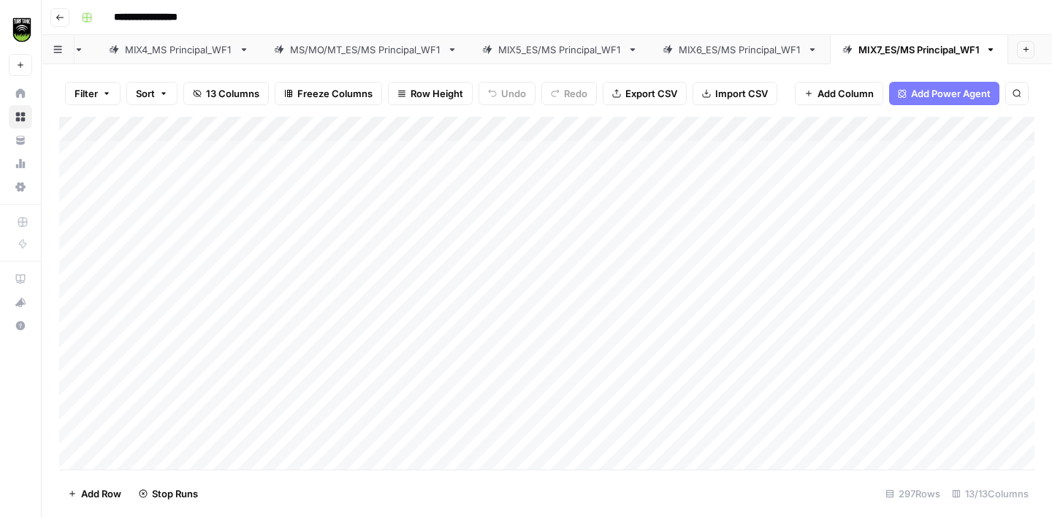
click at [651, 177] on div "Add Column" at bounding box center [546, 293] width 975 height 353
type textarea "*****"
